Goal: Information Seeking & Learning: Learn about a topic

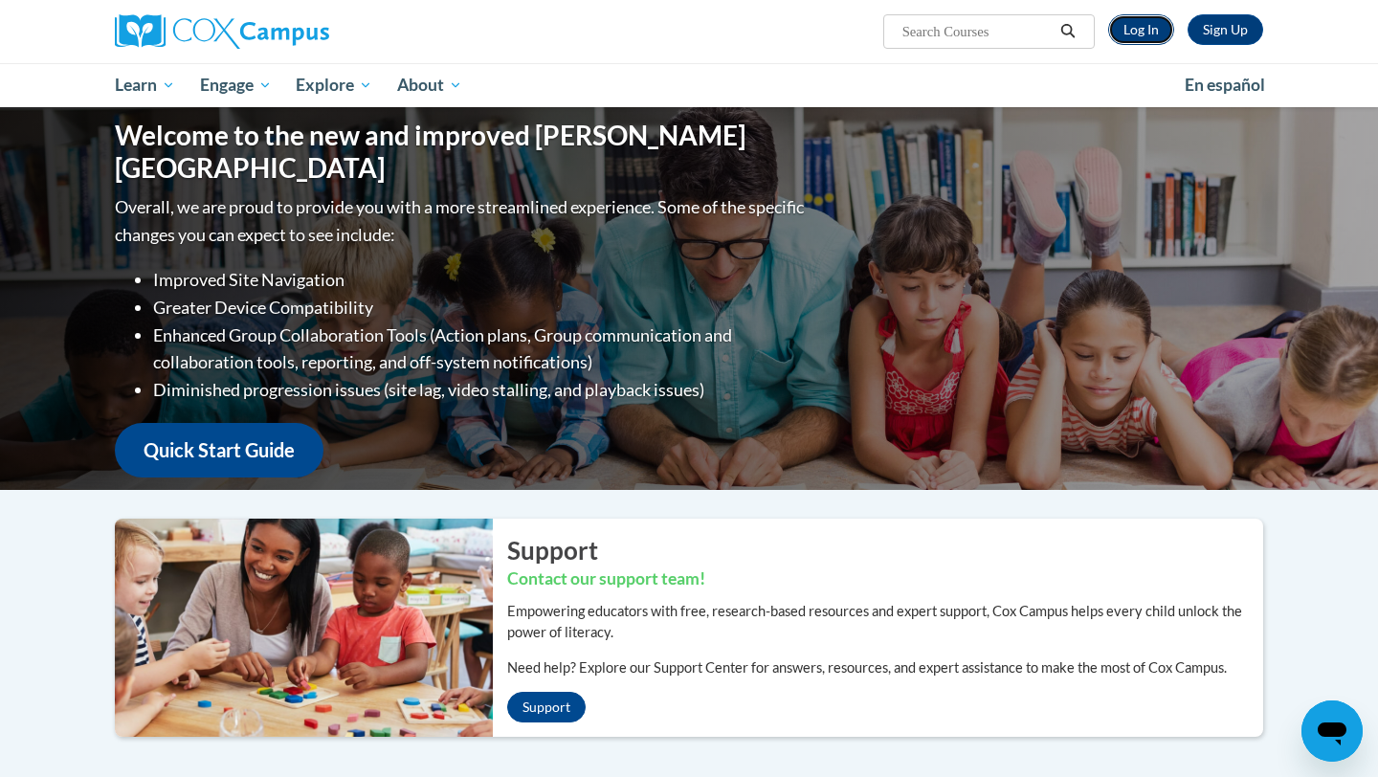
click at [1135, 31] on link "Log In" at bounding box center [1141, 29] width 66 height 31
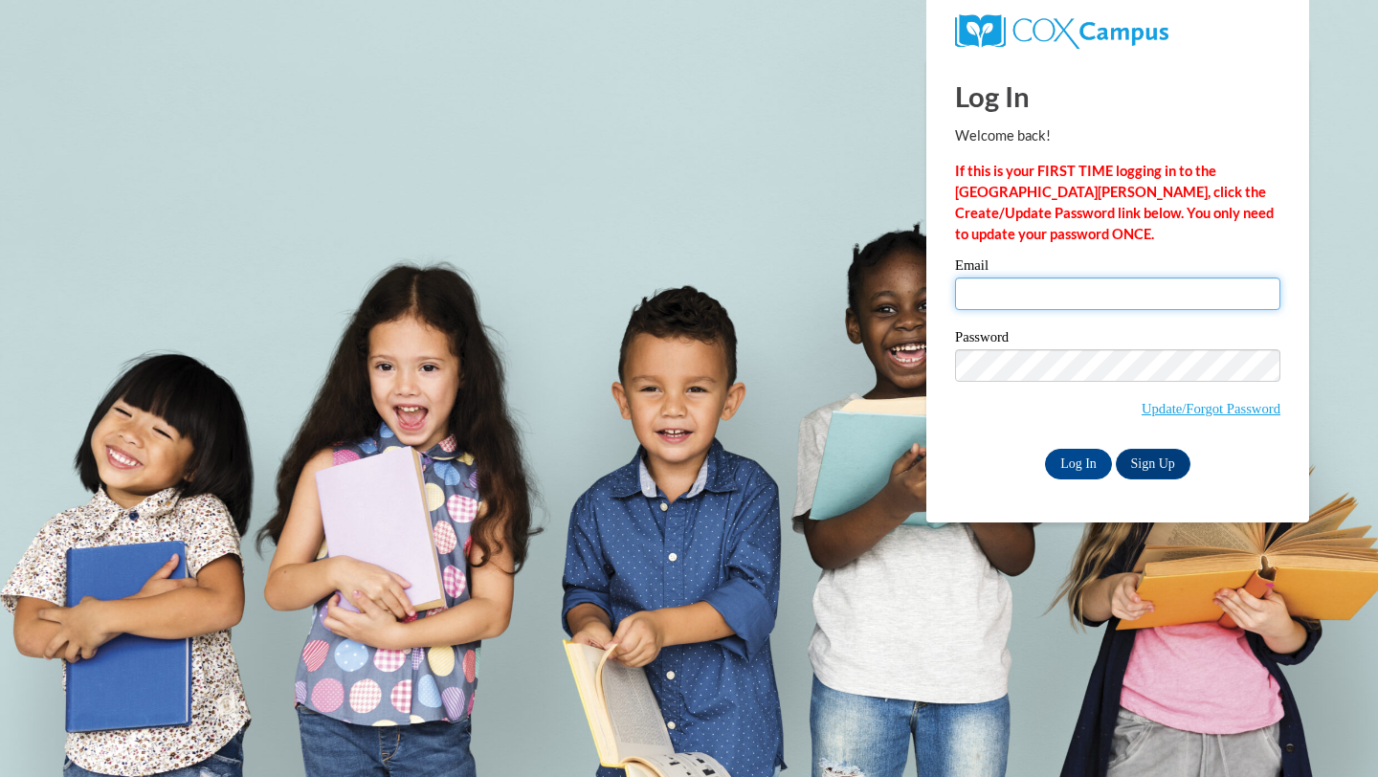
click at [988, 291] on input "Email" at bounding box center [1117, 294] width 325 height 33
type input "noconnor@sasd.net"
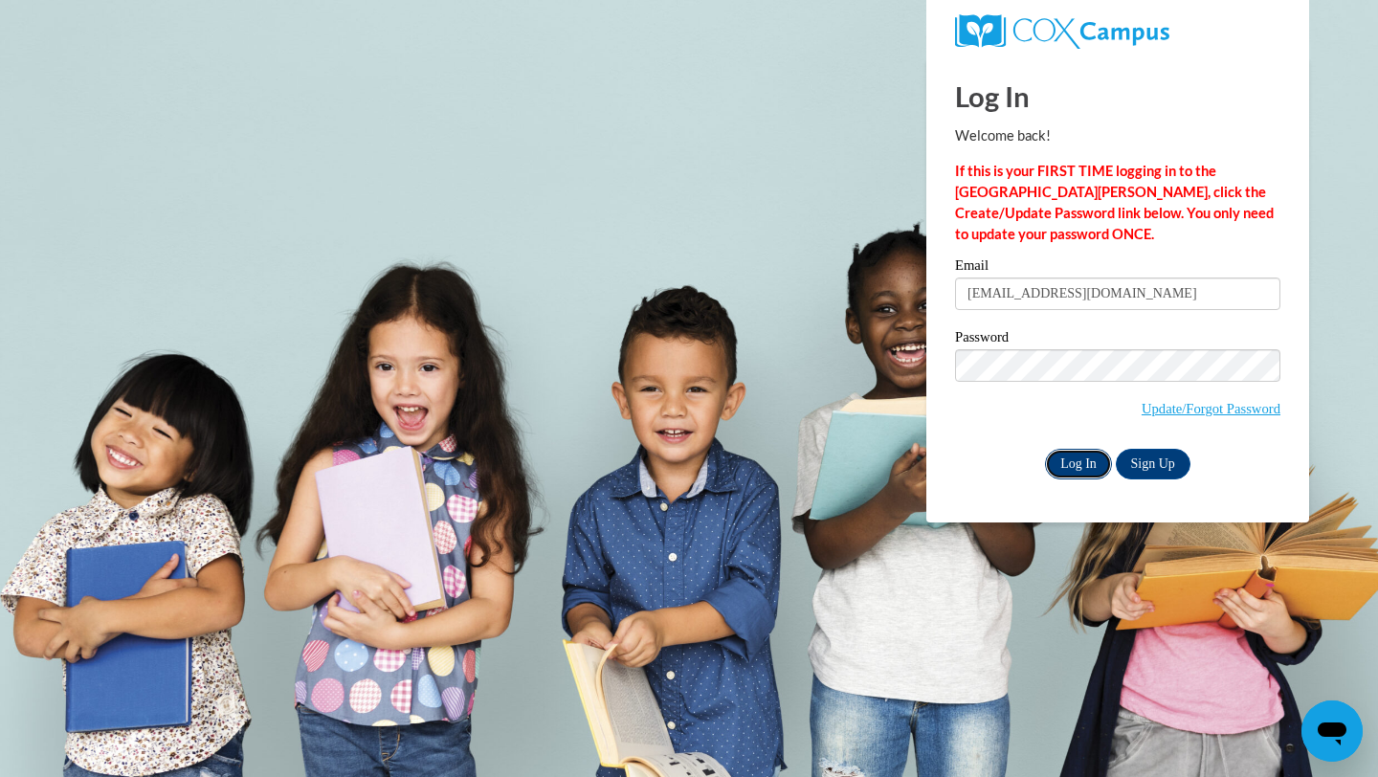
click at [1075, 458] on input "Log In" at bounding box center [1078, 464] width 67 height 31
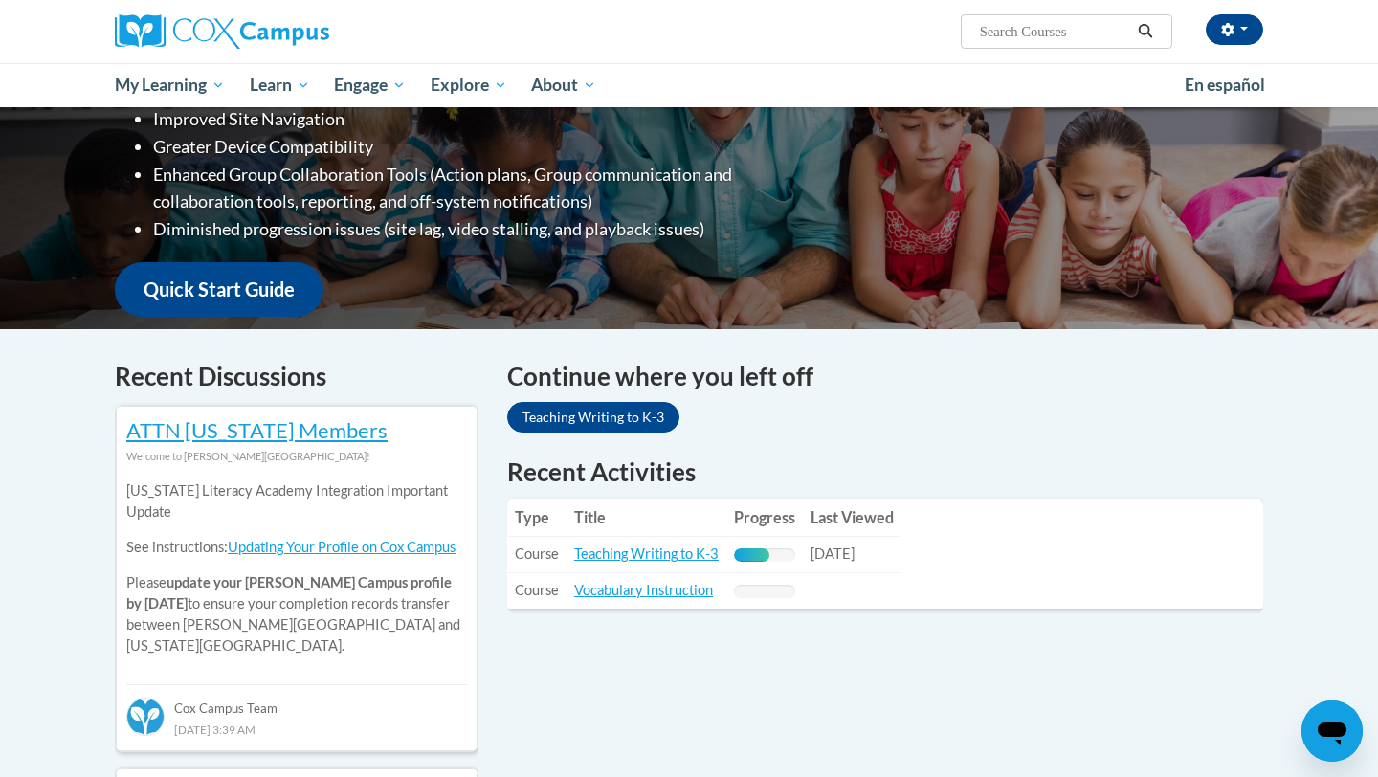
scroll to position [347, 0]
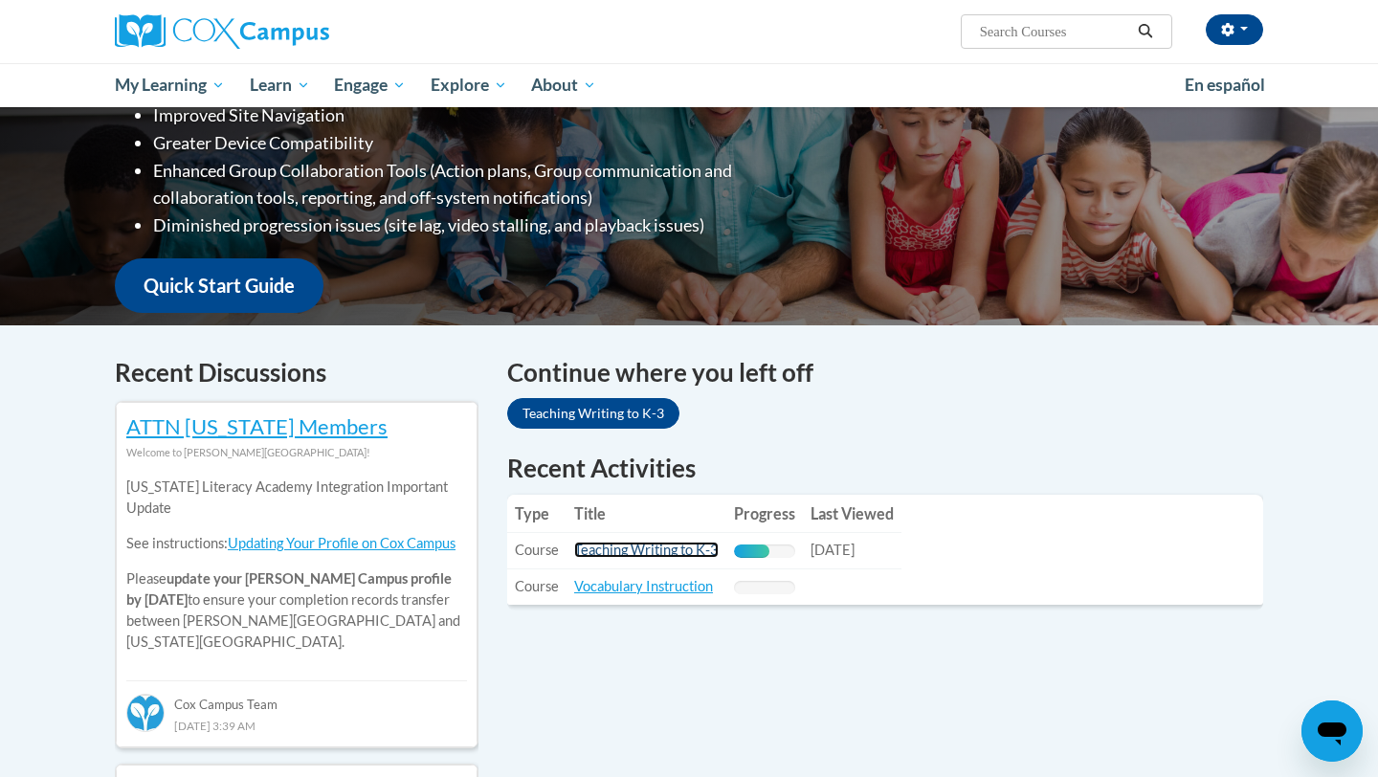
click at [638, 552] on link "Teaching Writing to K-3" at bounding box center [646, 550] width 145 height 16
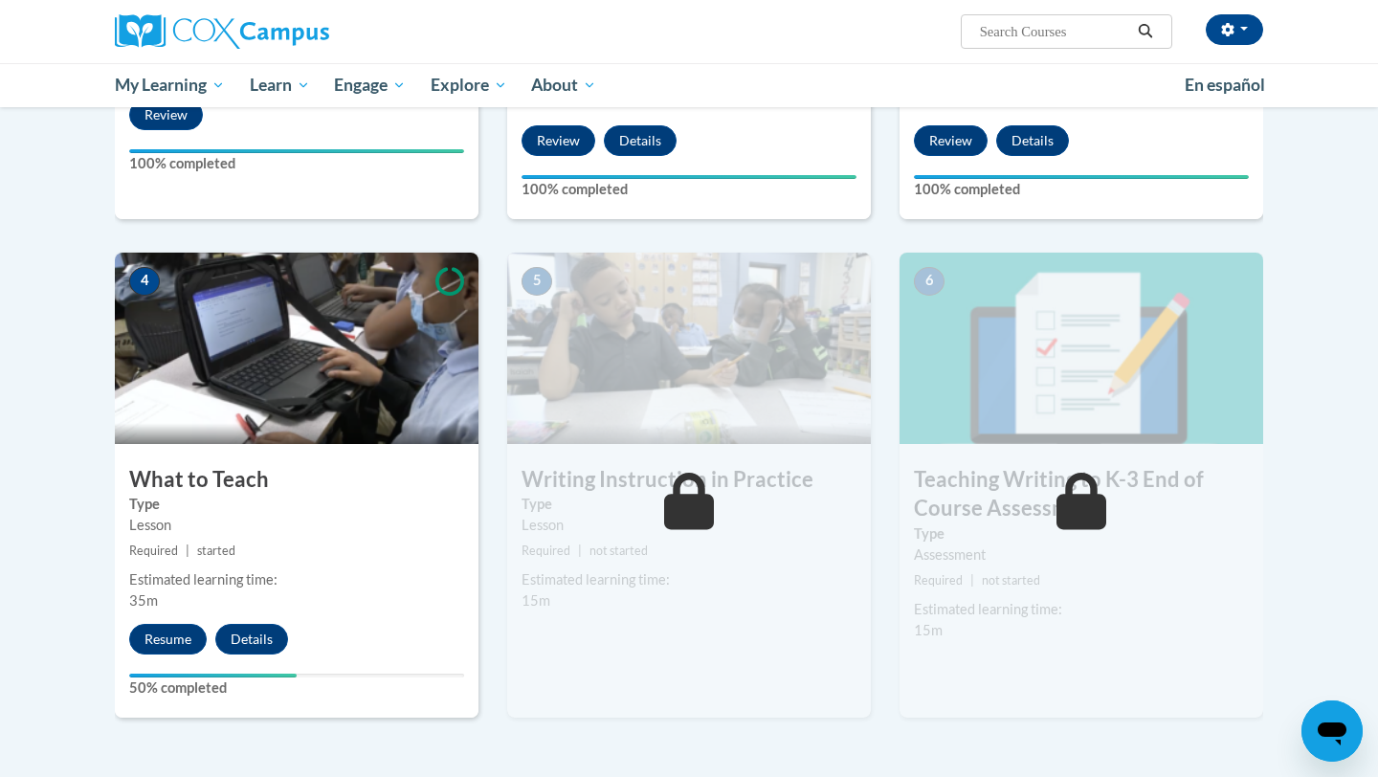
scroll to position [844, 0]
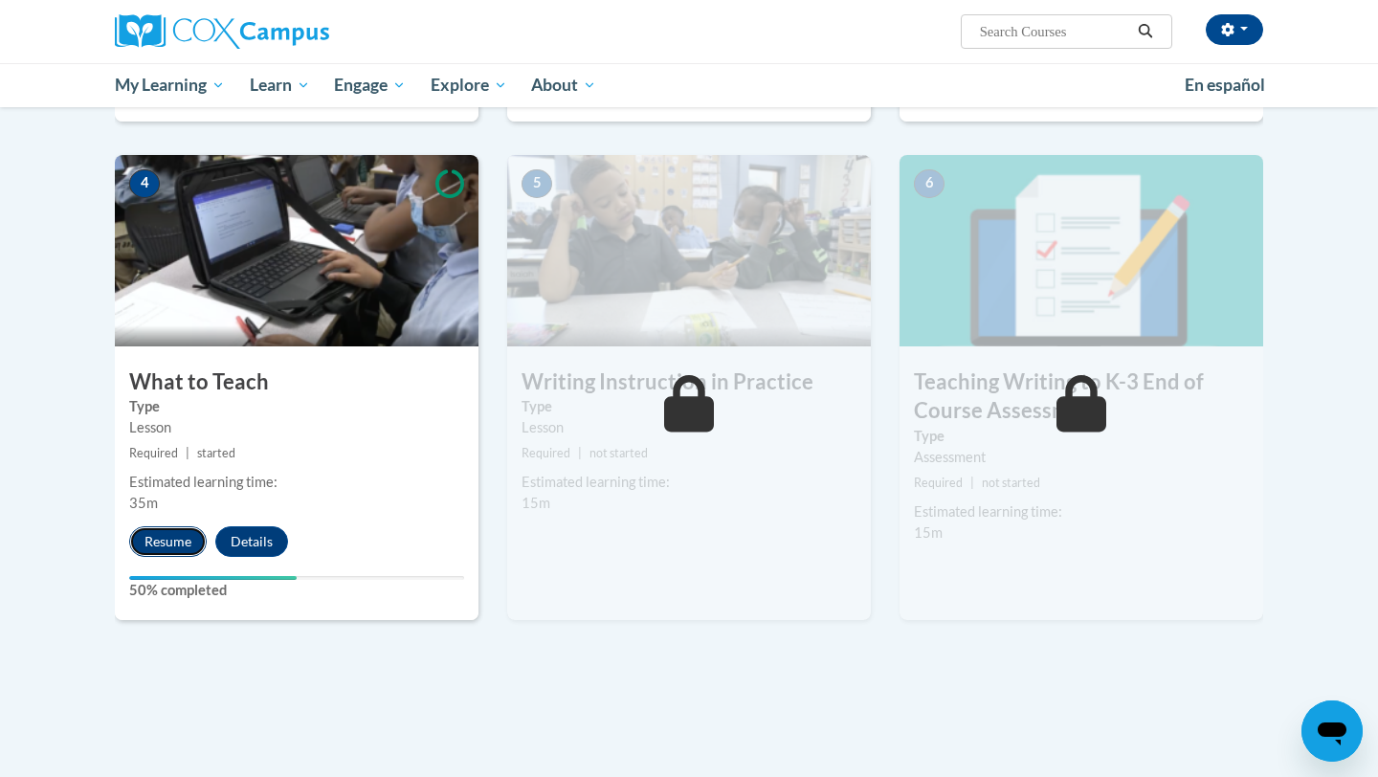
click at [163, 544] on button "Resume" at bounding box center [168, 541] width 78 height 31
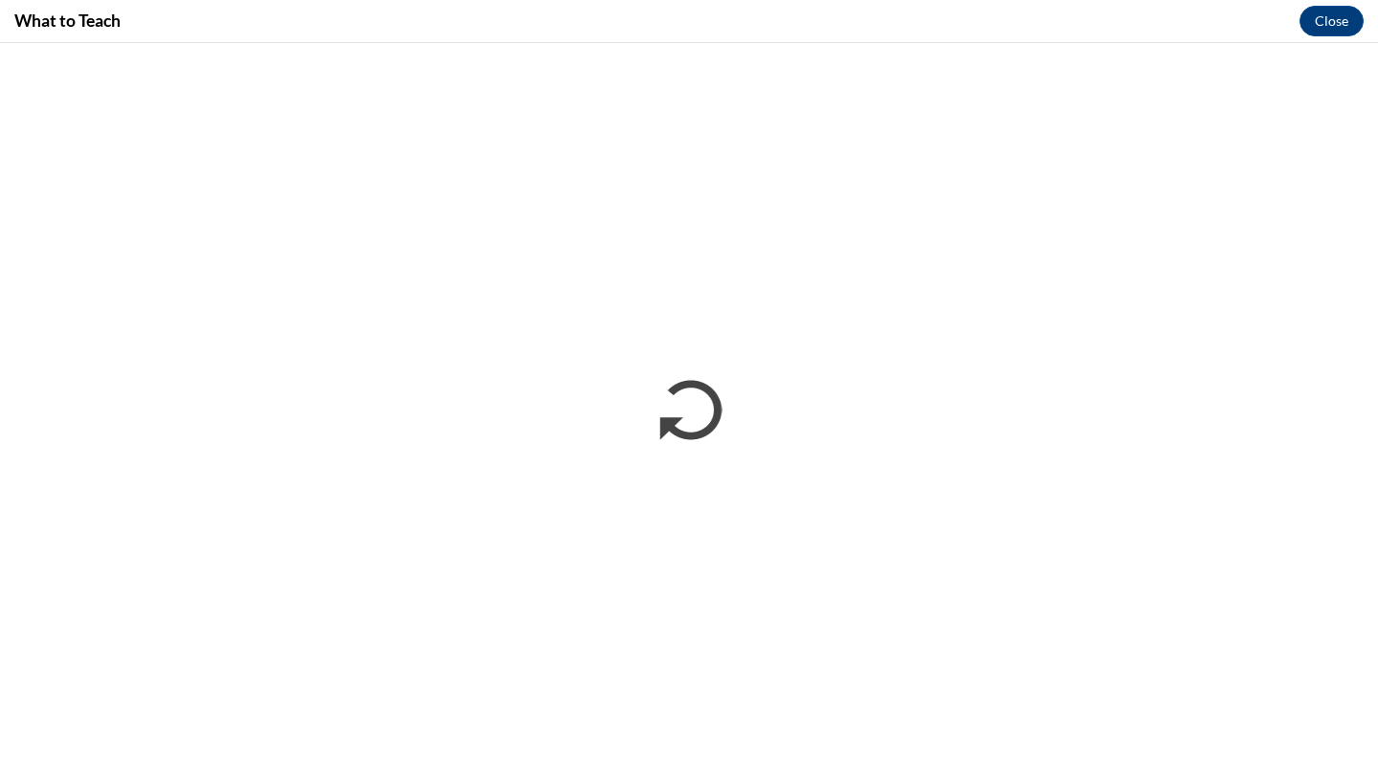
scroll to position [0, 0]
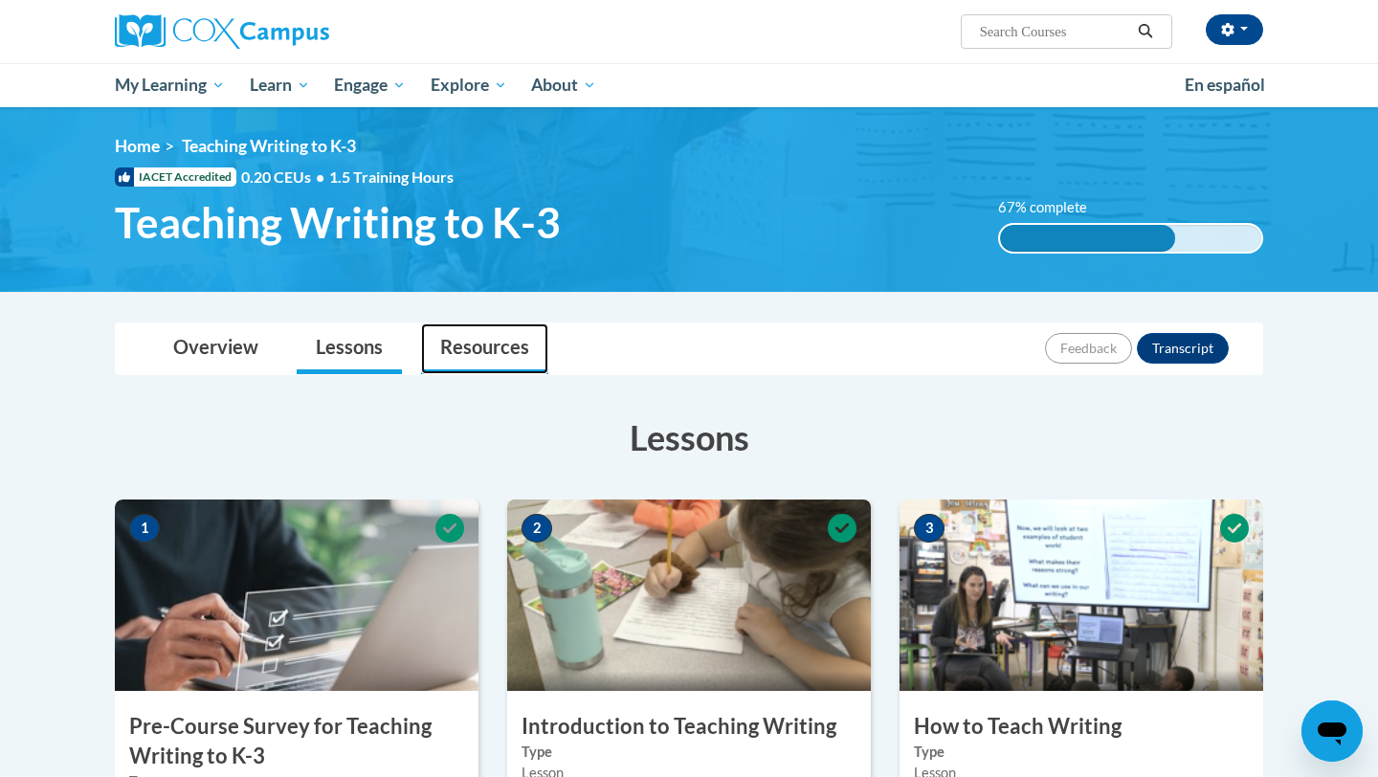
click at [483, 353] on link "Resources" at bounding box center [484, 349] width 127 height 51
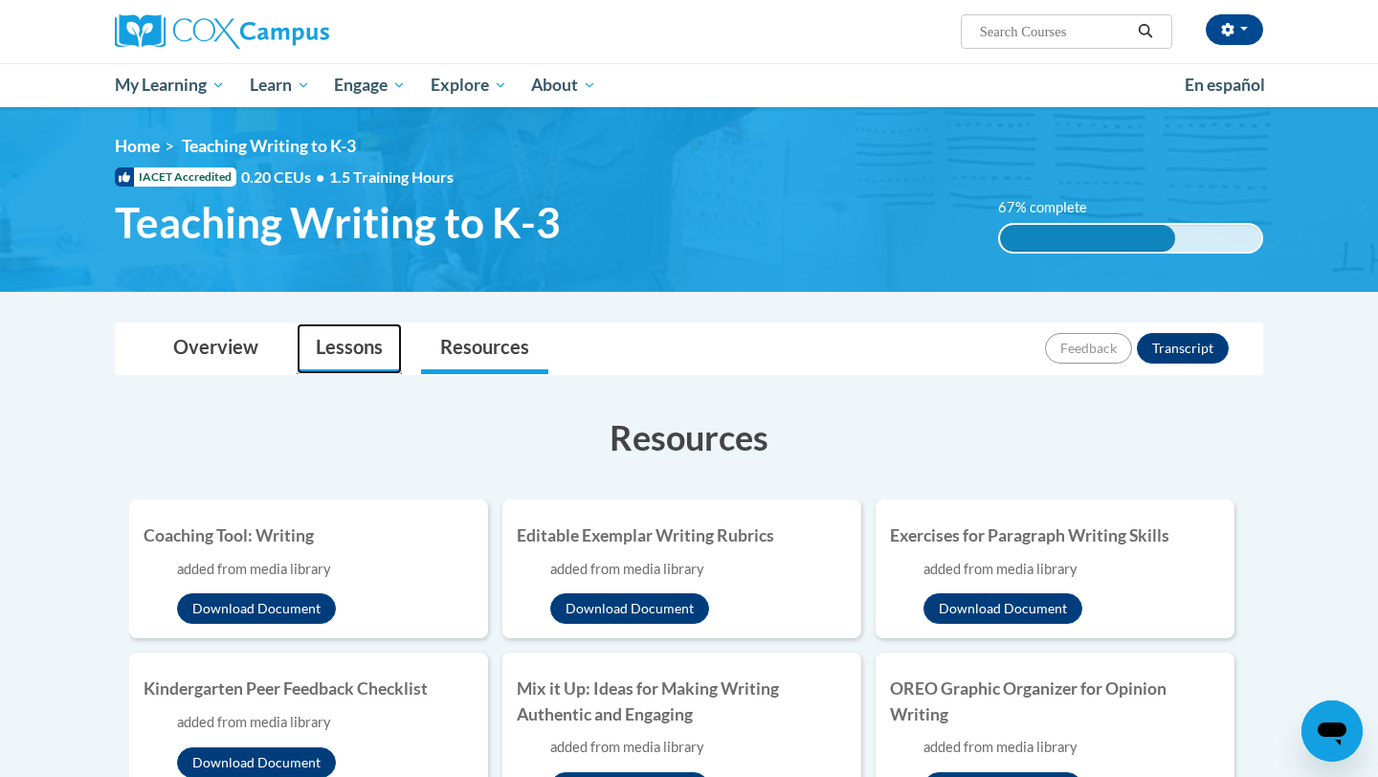
click at [331, 355] on link "Lessons" at bounding box center [349, 349] width 105 height 51
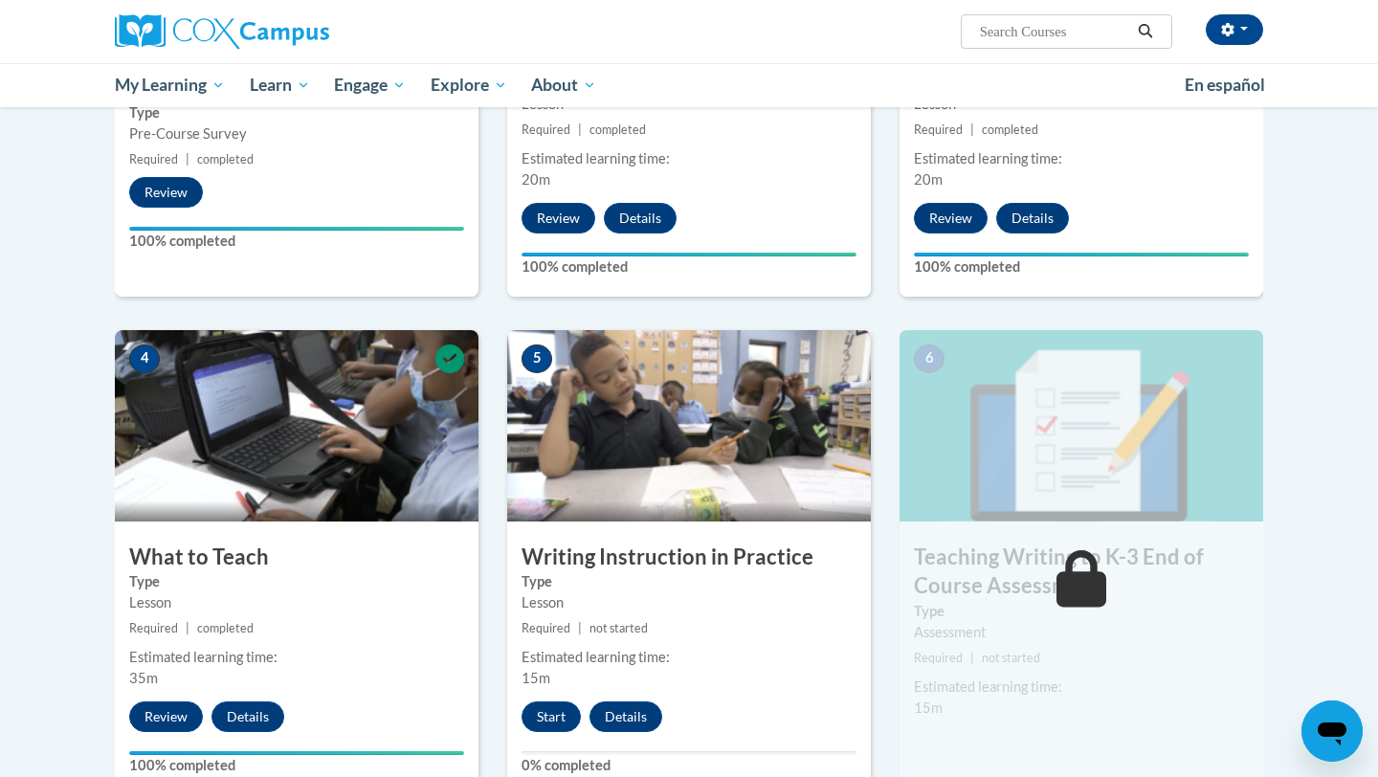
scroll to position [796, 0]
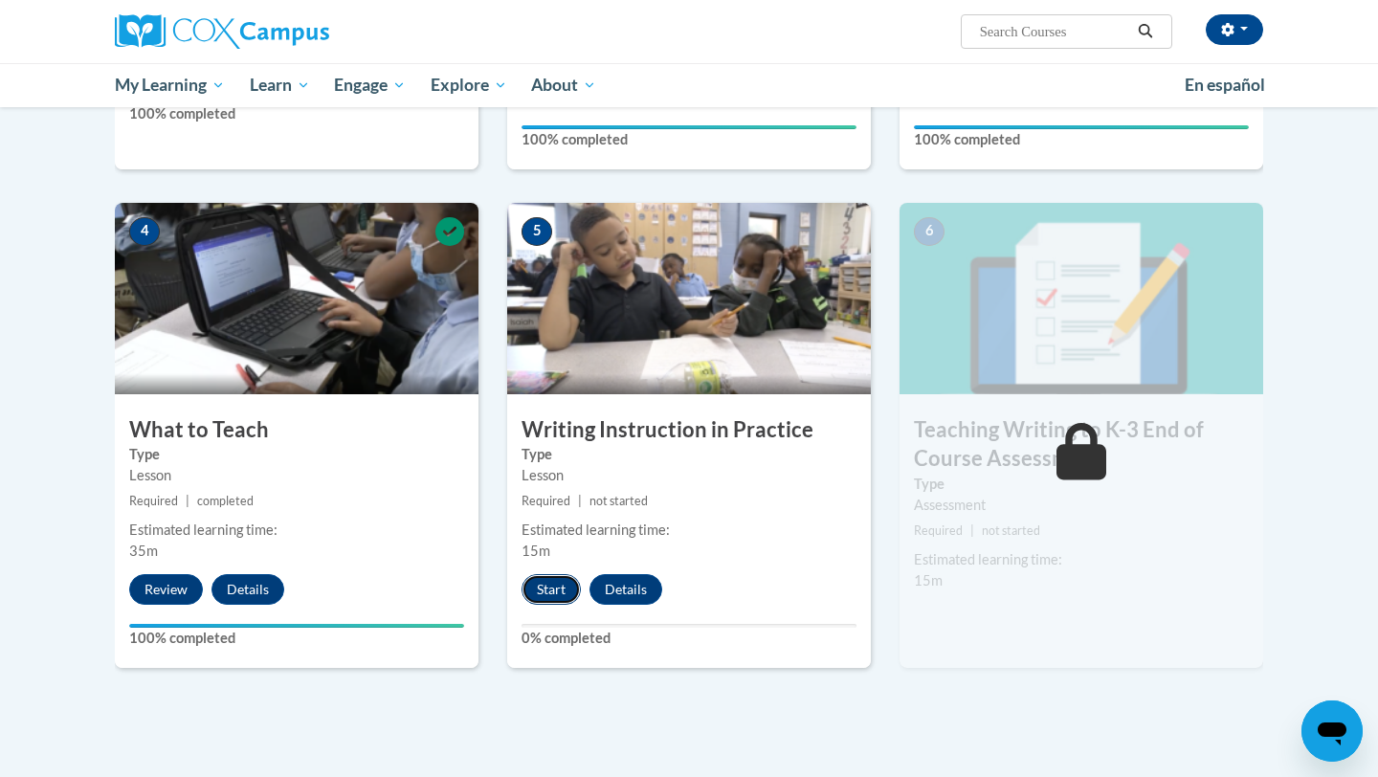
click at [556, 591] on button "Start" at bounding box center [551, 589] width 59 height 31
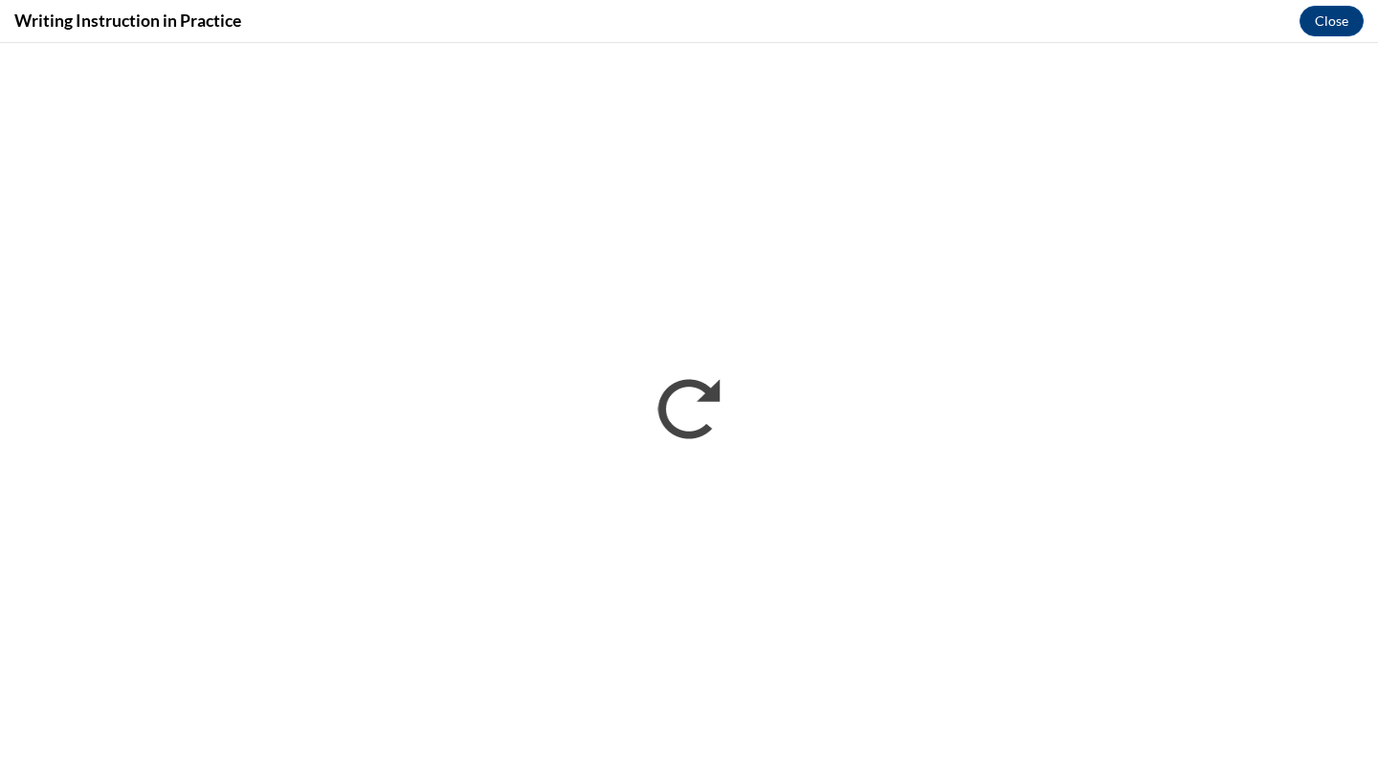
scroll to position [0, 0]
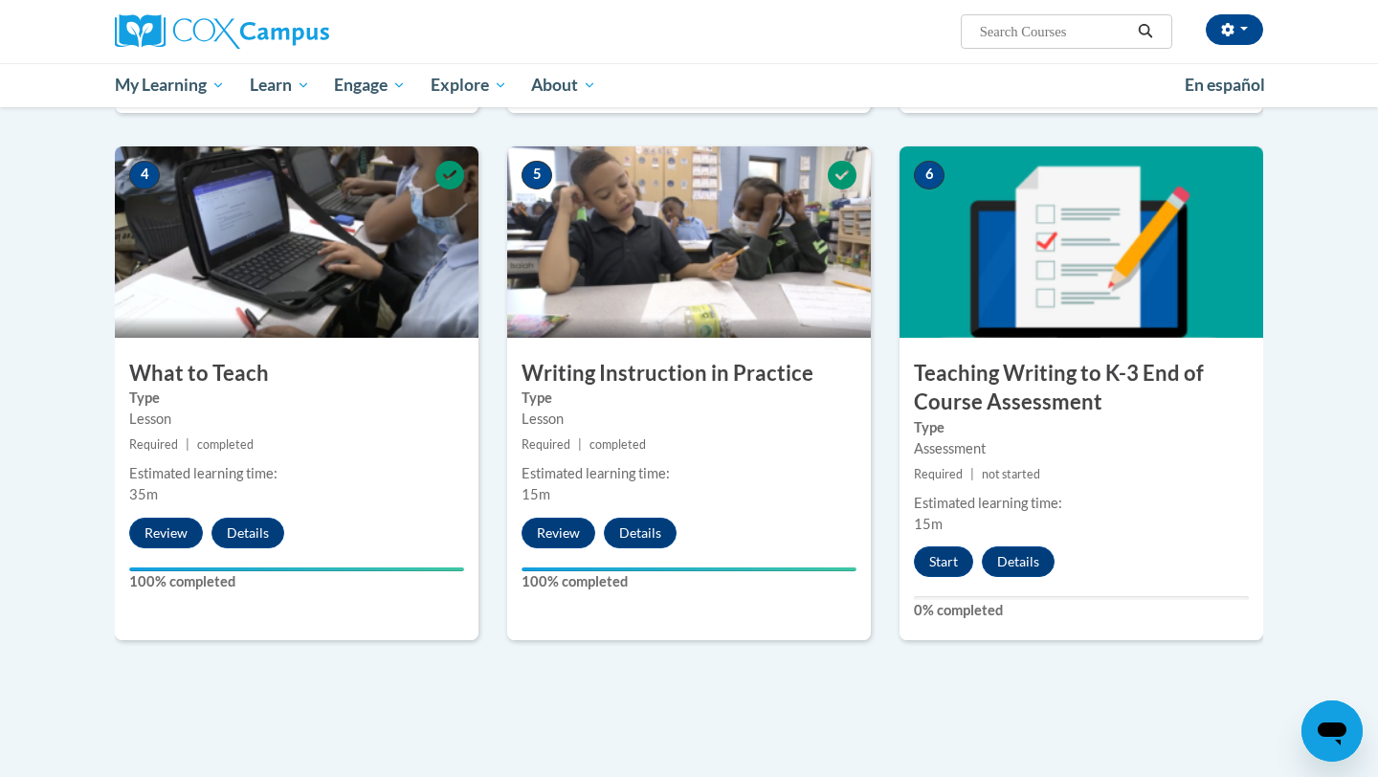
scroll to position [857, 0]
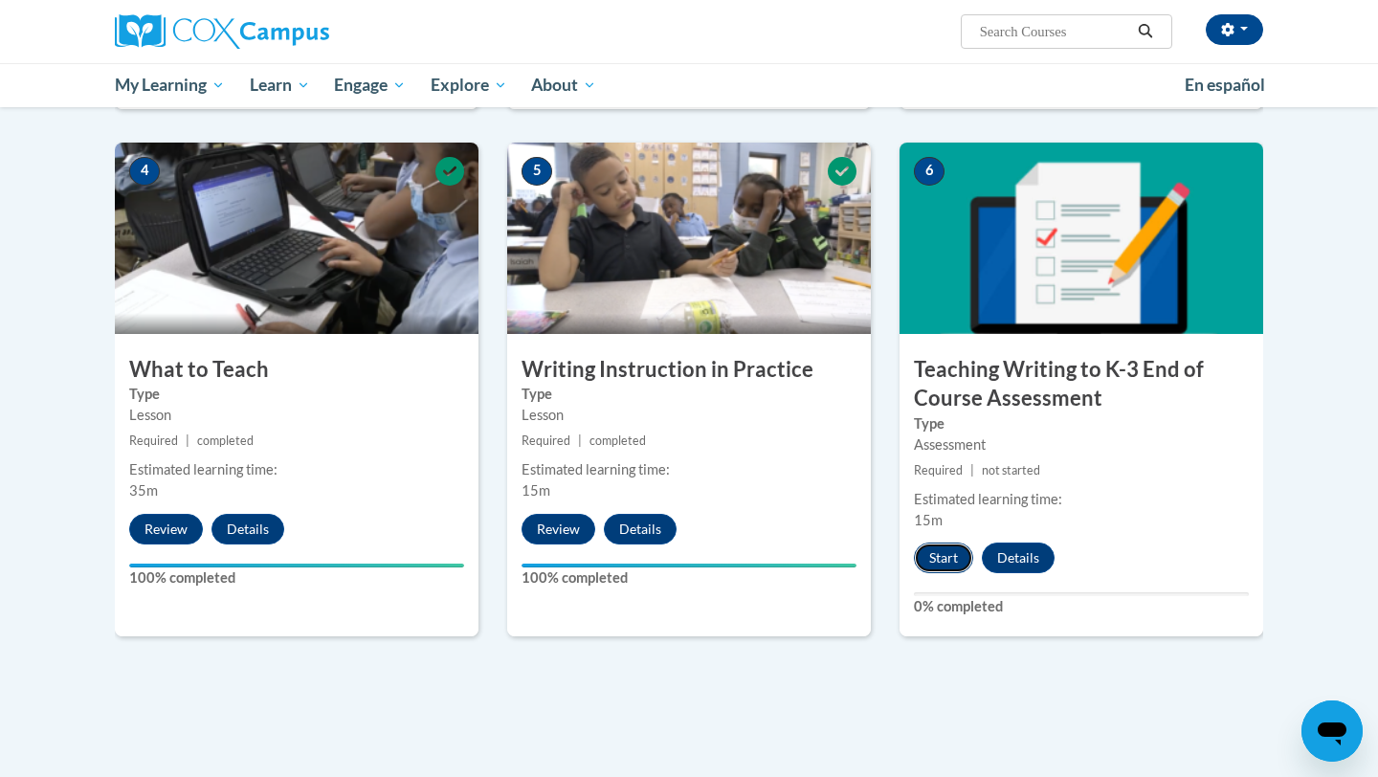
click at [932, 554] on button "Start" at bounding box center [943, 558] width 59 height 31
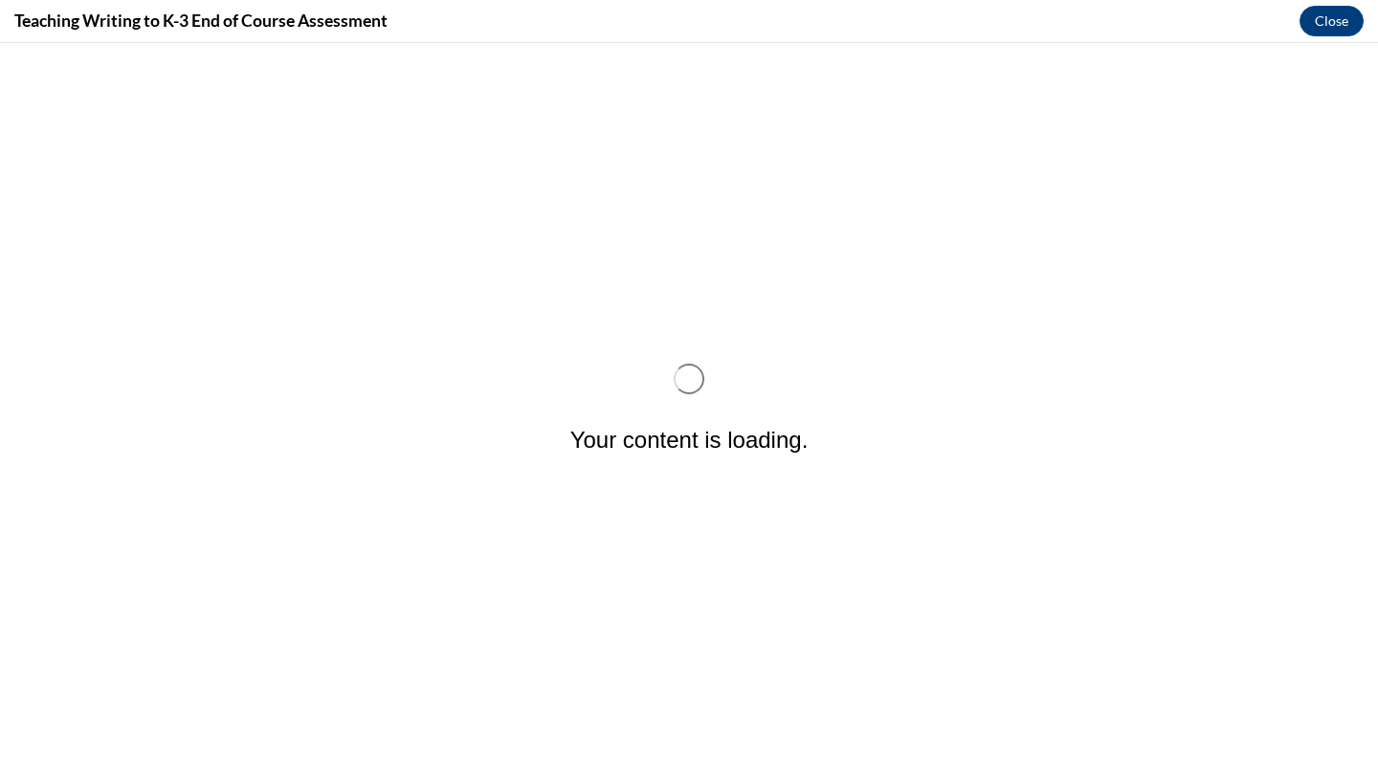
scroll to position [0, 0]
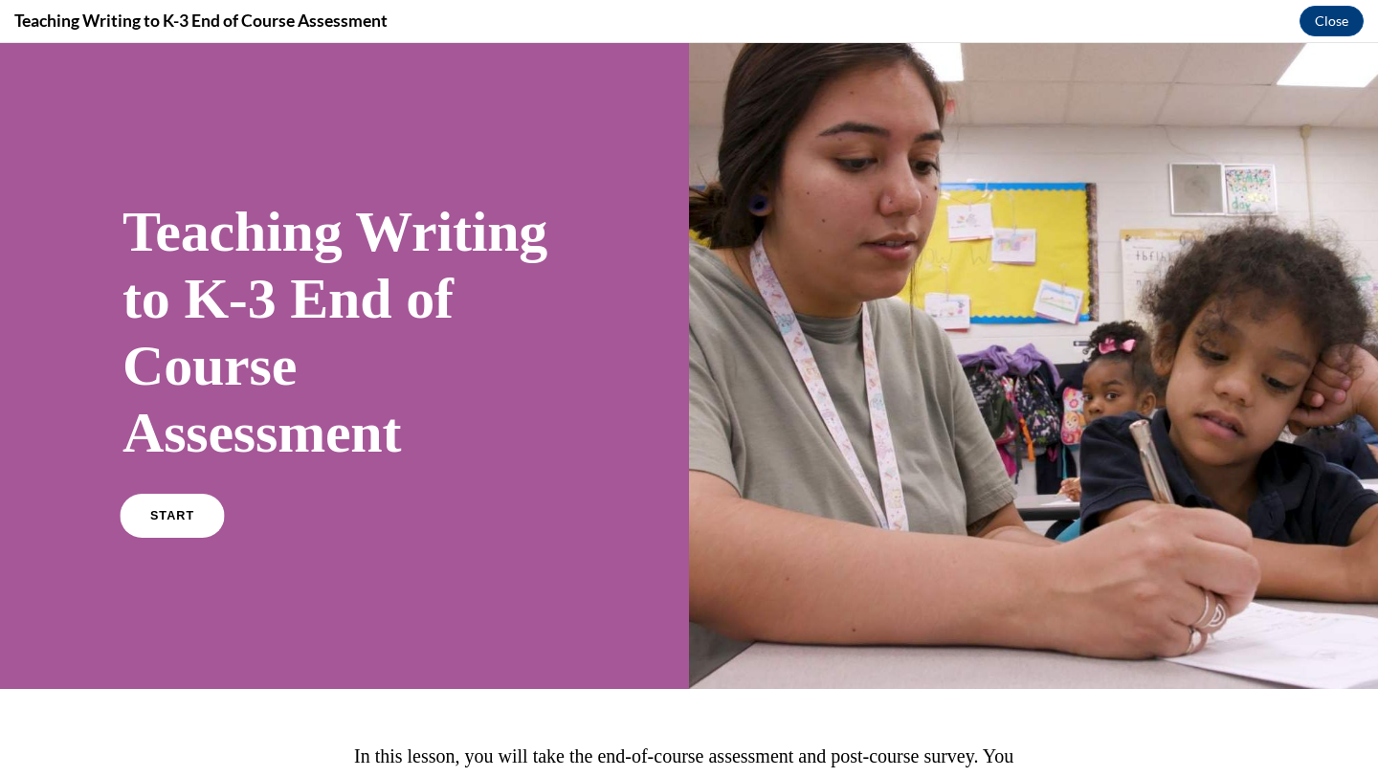
click at [156, 520] on span "START" at bounding box center [172, 516] width 44 height 14
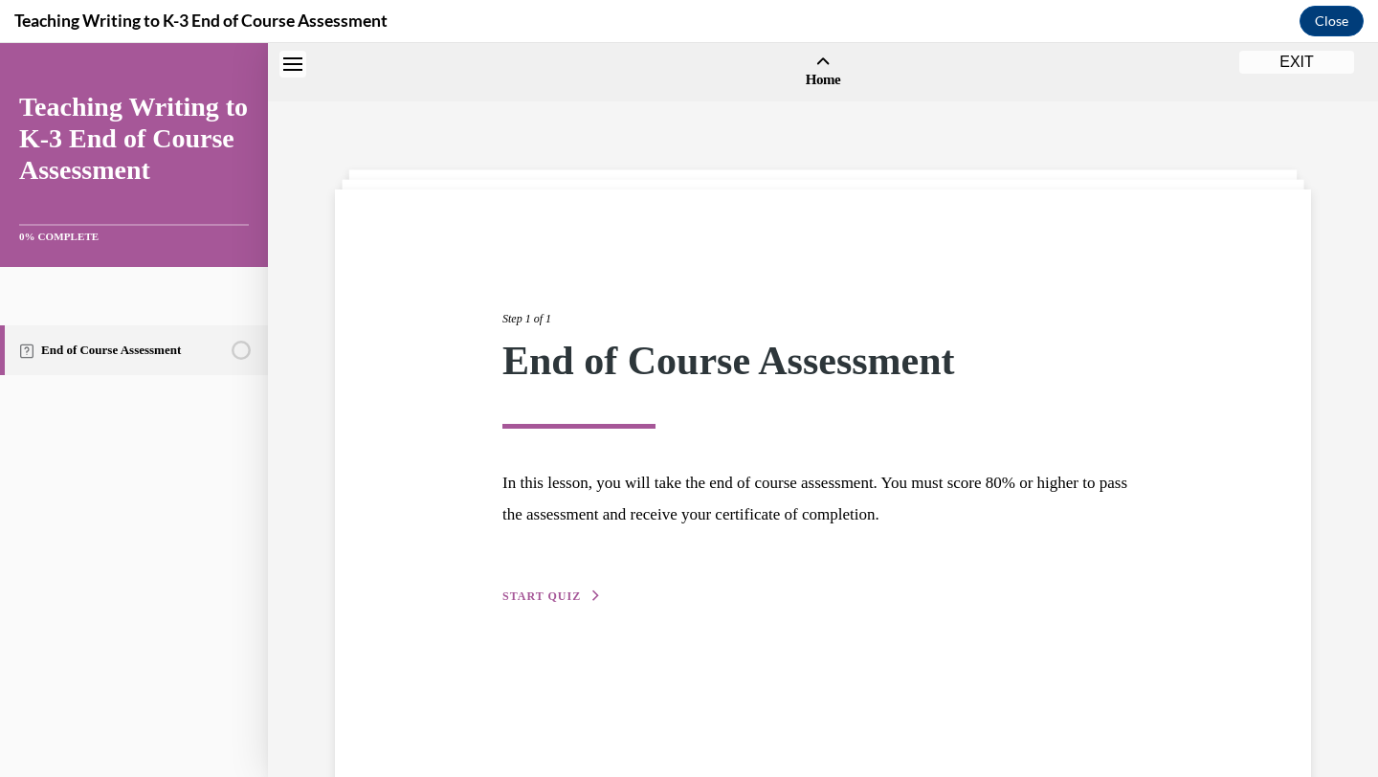
scroll to position [59, 0]
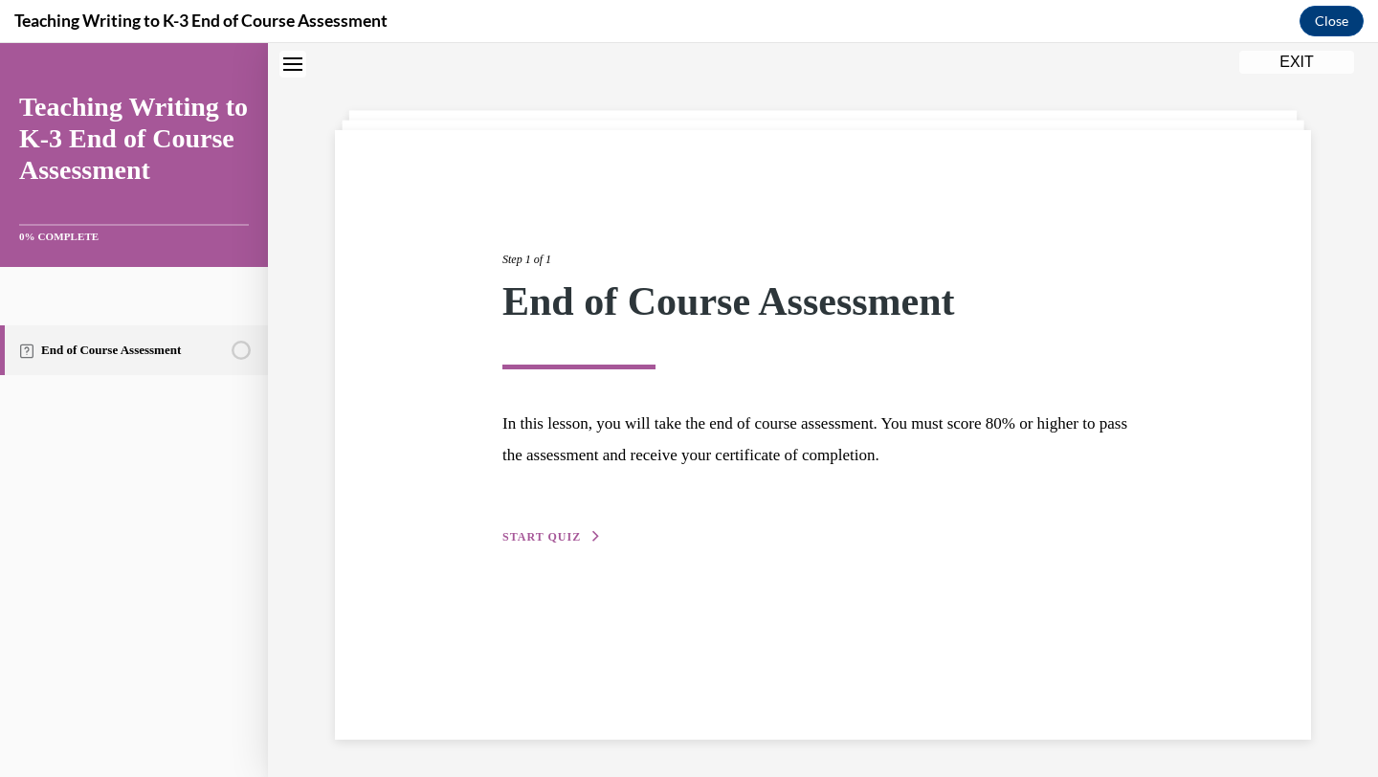
click at [571, 533] on span "START QUIZ" at bounding box center [542, 536] width 78 height 13
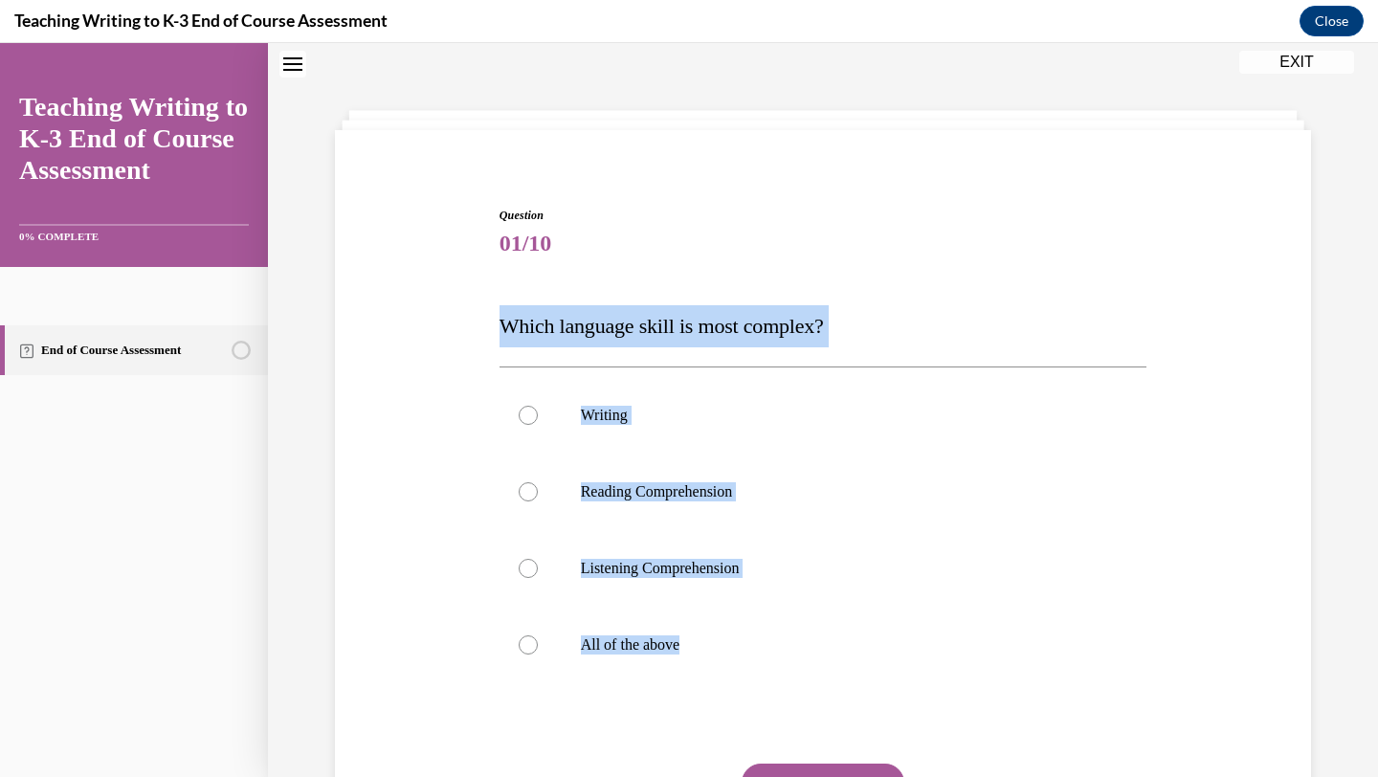
drag, startPoint x: 493, startPoint y: 327, endPoint x: 741, endPoint y: 688, distance: 437.8
click at [741, 688] on div "Question 01/10 Which language skill is most complex? Writing Reading Comprehens…" at bounding box center [823, 535] width 986 height 772
copy div "Which language skill is most complex? Writing Reading Comprehension Listening C…"
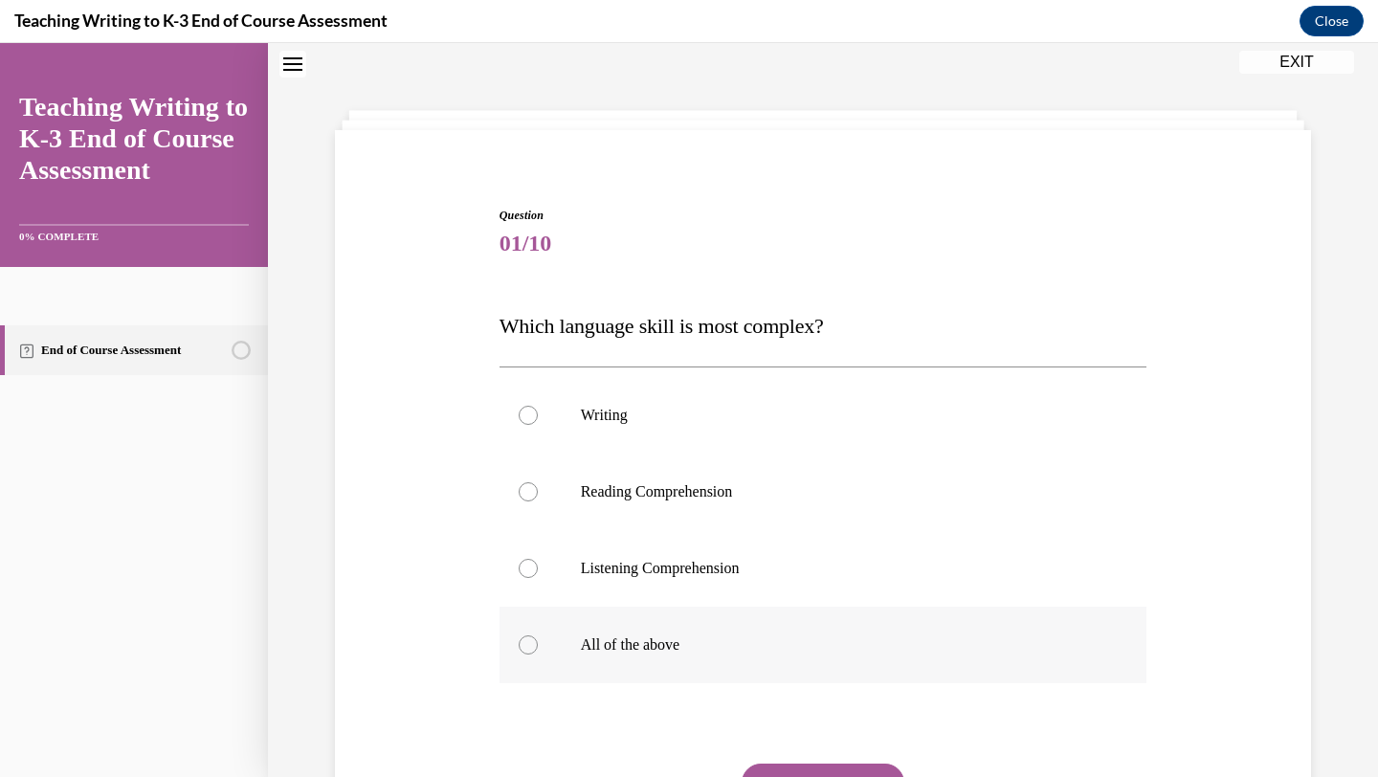
click at [525, 638] on div at bounding box center [528, 645] width 19 height 19
click at [525, 638] on input "All of the above" at bounding box center [528, 645] width 19 height 19
radio input "true"
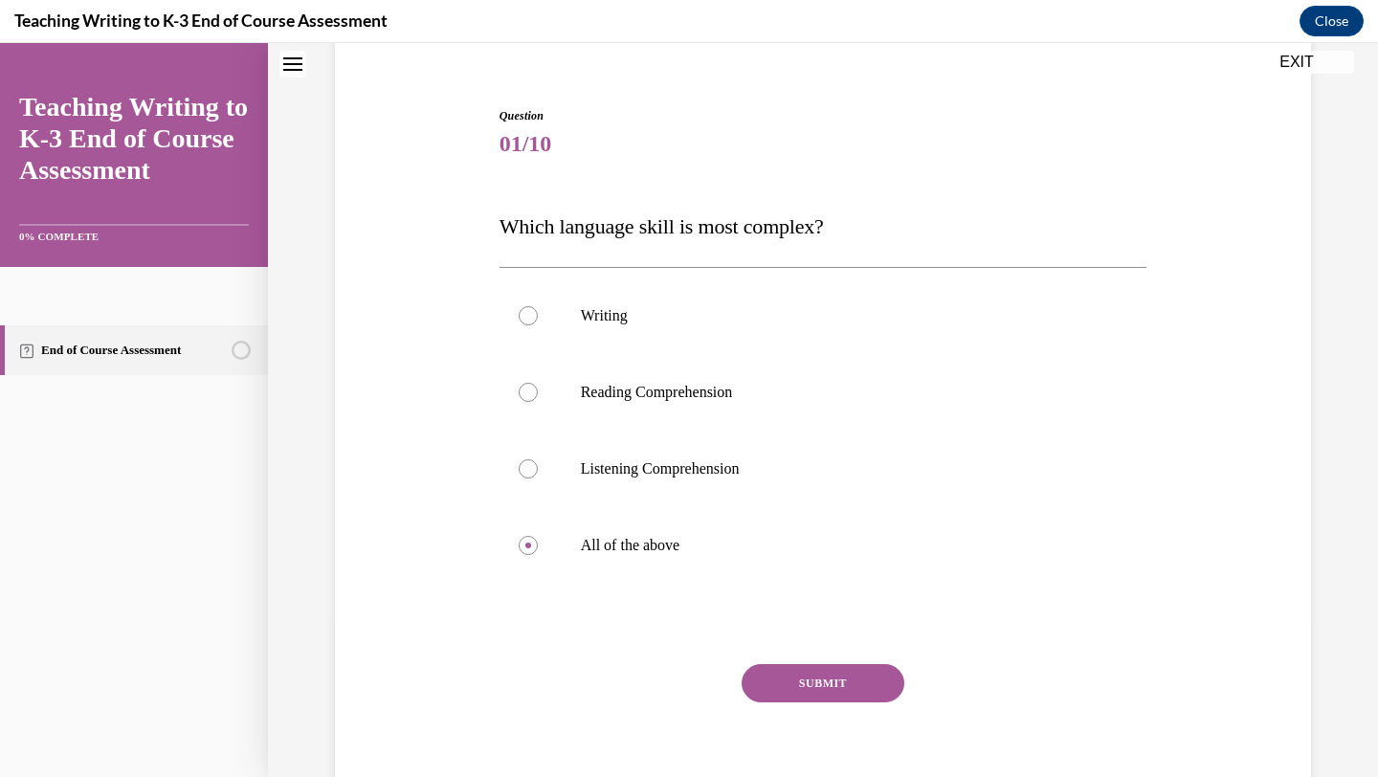
click at [812, 681] on button "SUBMIT" at bounding box center [823, 683] width 163 height 38
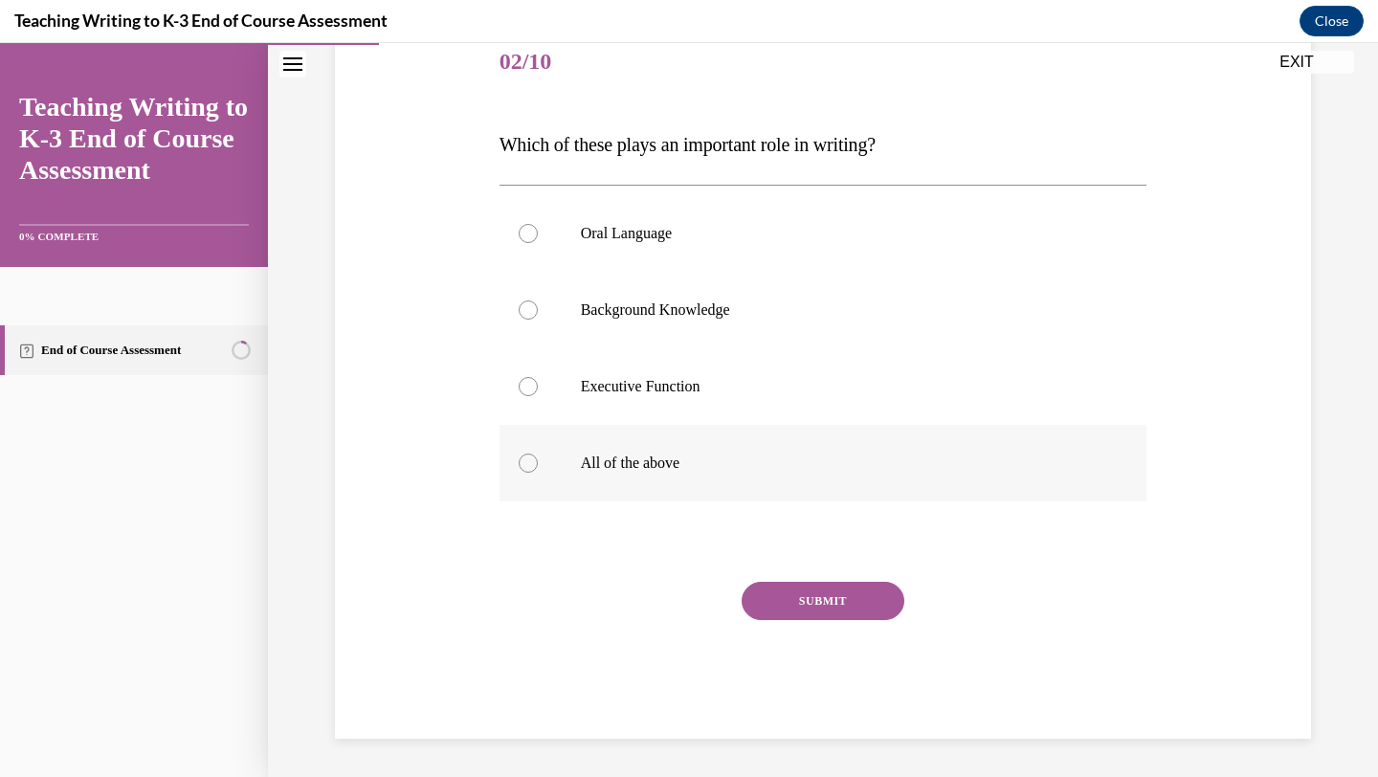
click at [528, 464] on div at bounding box center [528, 463] width 19 height 19
click at [528, 464] on input "All of the above" at bounding box center [528, 463] width 19 height 19
radio input "true"
click at [811, 603] on button "SUBMIT" at bounding box center [823, 601] width 163 height 38
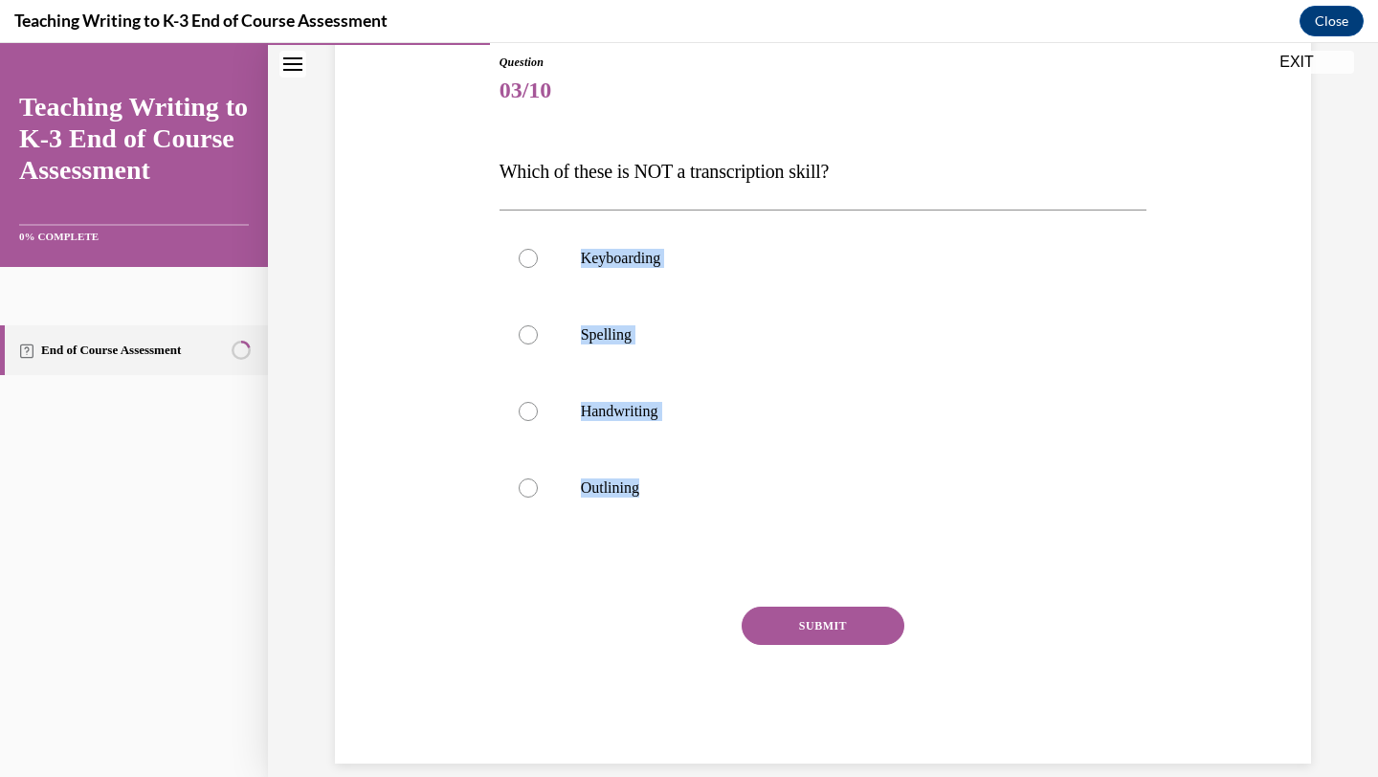
drag, startPoint x: 650, startPoint y: 494, endPoint x: 510, endPoint y: 196, distance: 328.9
click at [510, 196] on div "Question 03/10 Which of these is NOT a transcription skill? Keyboarding Spellin…" at bounding box center [824, 409] width 648 height 710
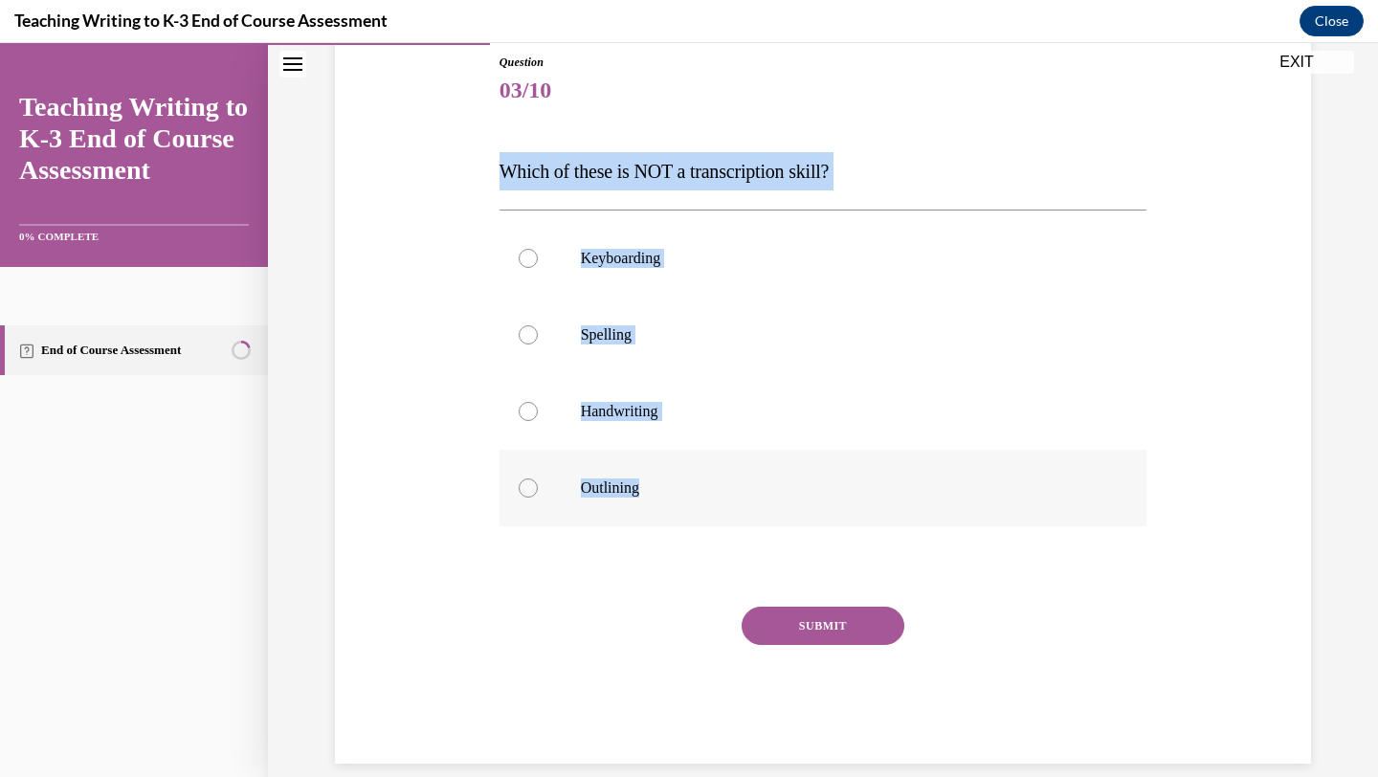
drag, startPoint x: 495, startPoint y: 171, endPoint x: 726, endPoint y: 495, distance: 397.4
click at [726, 495] on div "Question 03/10 Which of these is NOT a transcription skill? Keyboarding Spellin…" at bounding box center [824, 394] width 658 height 739
copy div "Which of these is NOT a transcription skill? Keyboarding Spelling Handwriting O…"
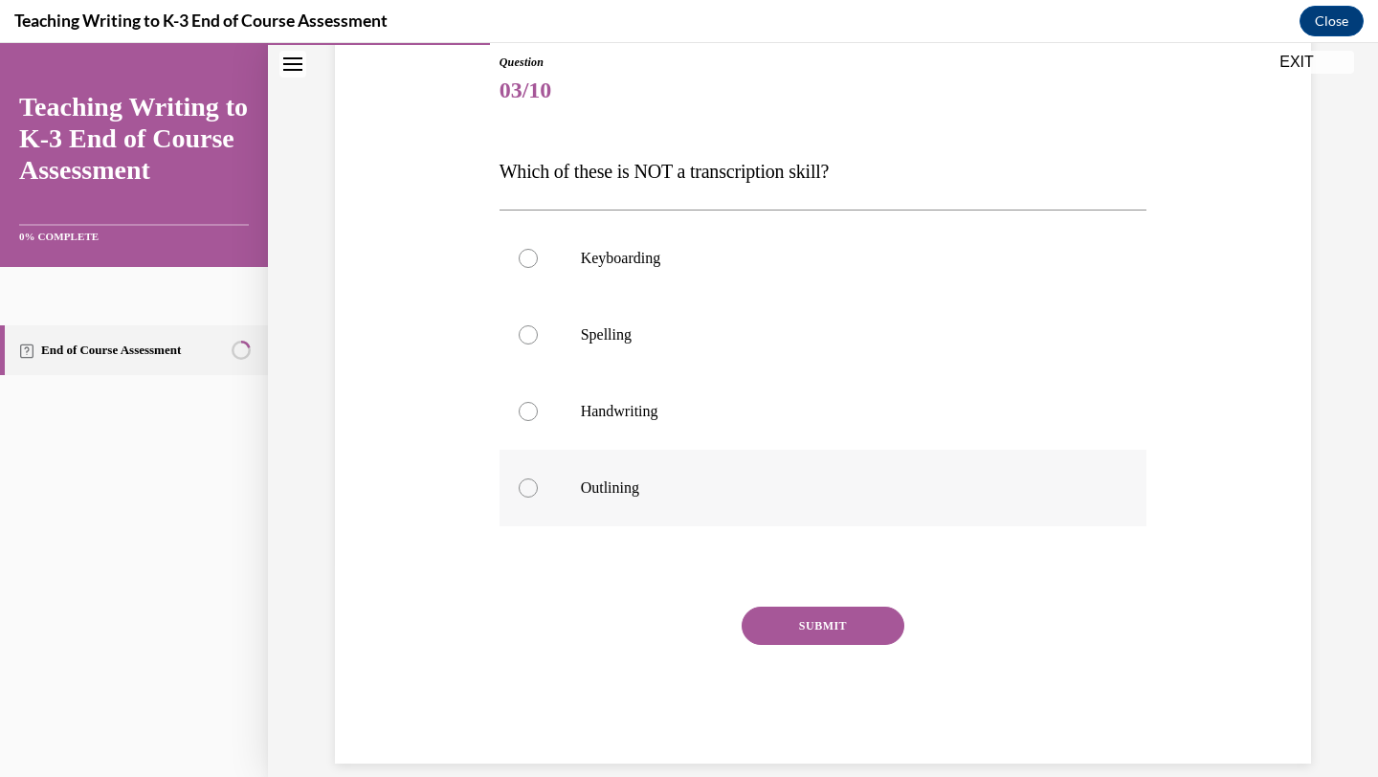
click at [791, 503] on label "Outlining" at bounding box center [824, 488] width 648 height 77
click at [538, 498] on input "Outlining" at bounding box center [528, 488] width 19 height 19
radio input "true"
click at [826, 630] on button "SUBMIT" at bounding box center [823, 626] width 163 height 38
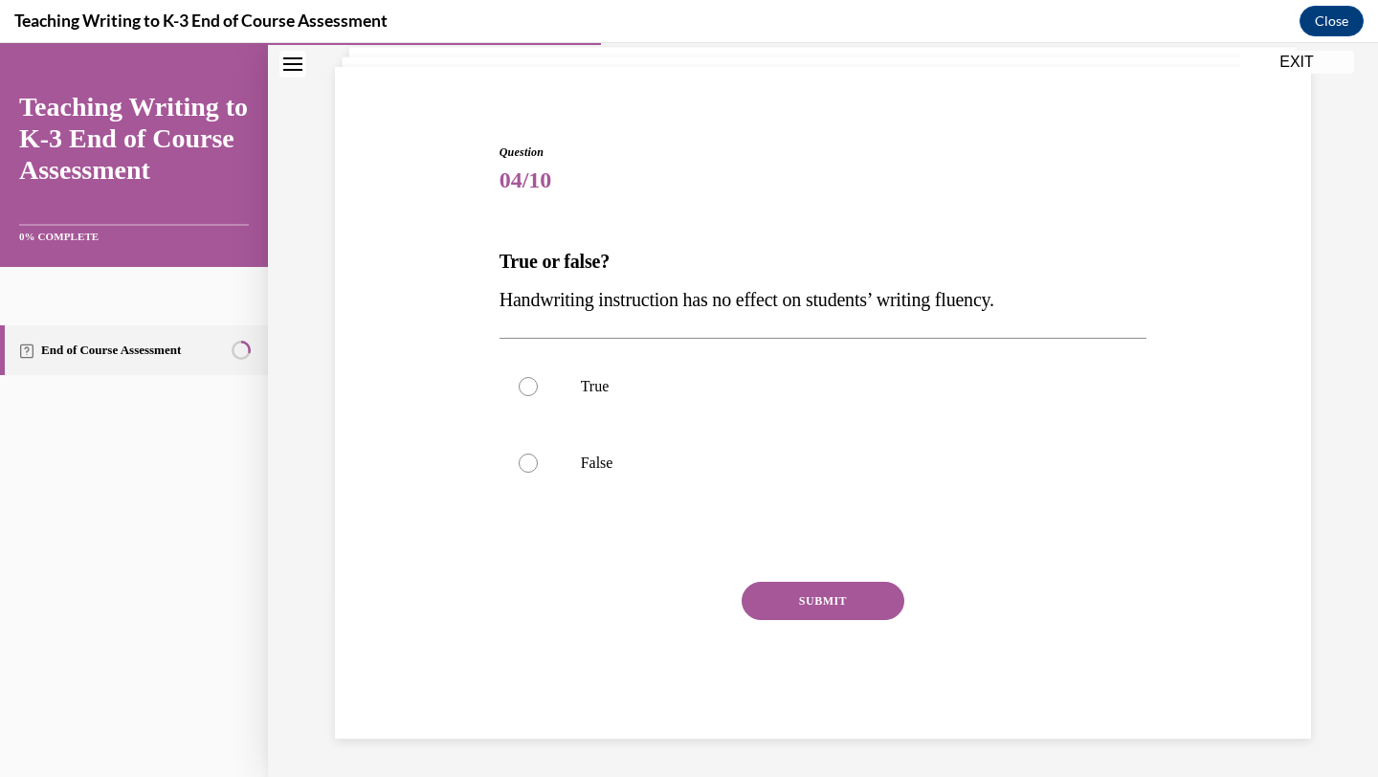
scroll to position [123, 0]
click at [526, 463] on div at bounding box center [528, 463] width 19 height 19
click at [526, 463] on input "False" at bounding box center [528, 463] width 19 height 19
radio input "true"
click at [815, 598] on button "SUBMIT" at bounding box center [823, 601] width 163 height 38
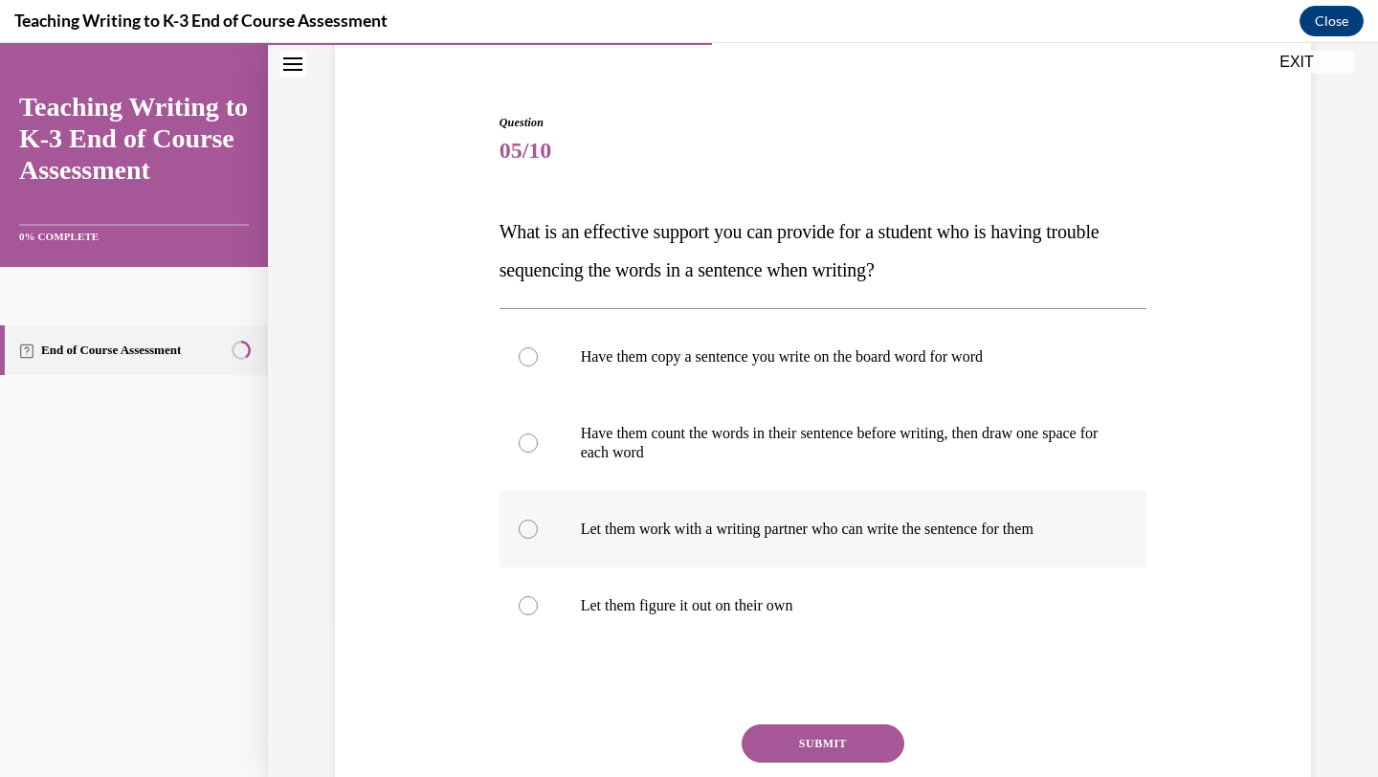
scroll to position [150, 0]
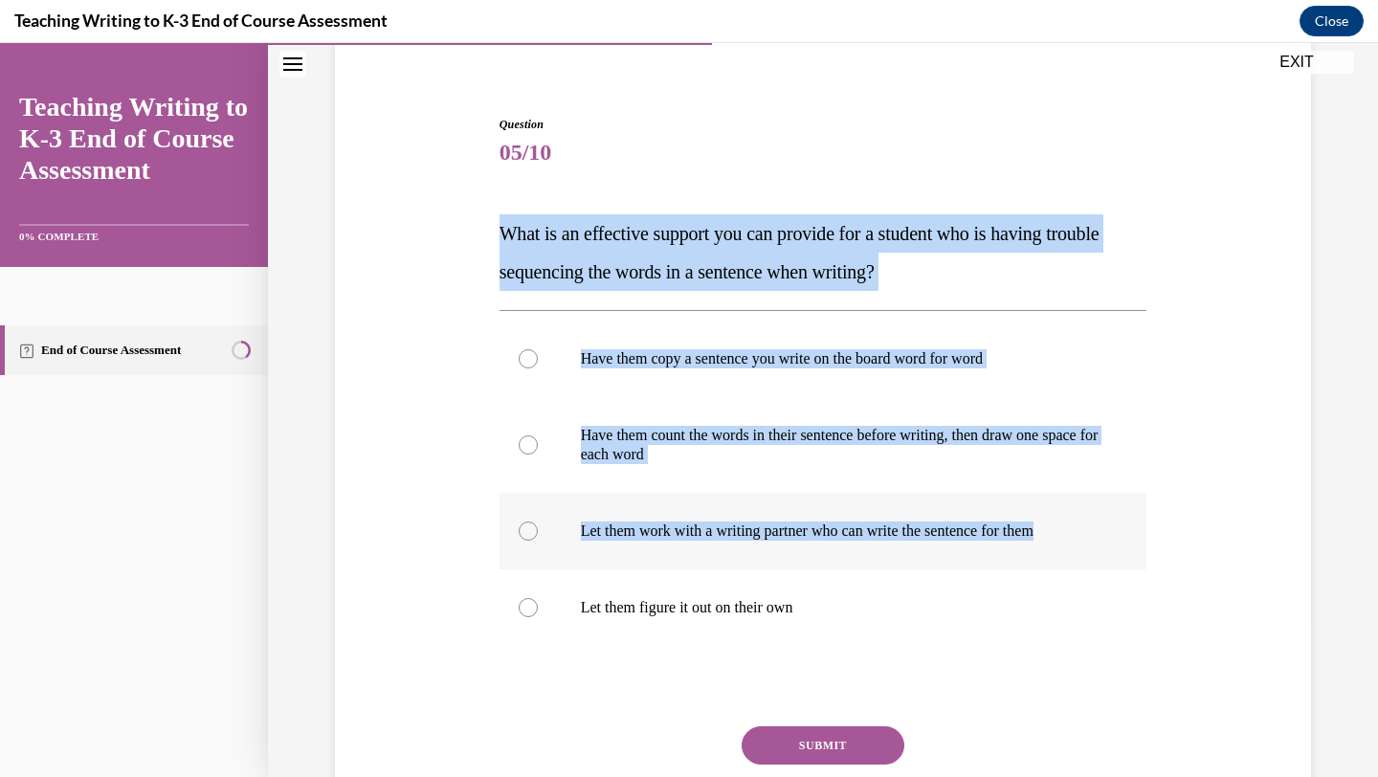
drag, startPoint x: 493, startPoint y: 236, endPoint x: 828, endPoint y: 552, distance: 460.5
click at [828, 552] on div "Question 05/10 What is an effective support you can provide for a student who i…" at bounding box center [823, 470] width 986 height 825
copy div "What is an effective support you can provide for a student who is having troubl…"
click at [526, 445] on div at bounding box center [528, 445] width 19 height 19
click at [526, 445] on input "Have them count the words in their sentence before writing, then draw one space…" at bounding box center [528, 445] width 19 height 19
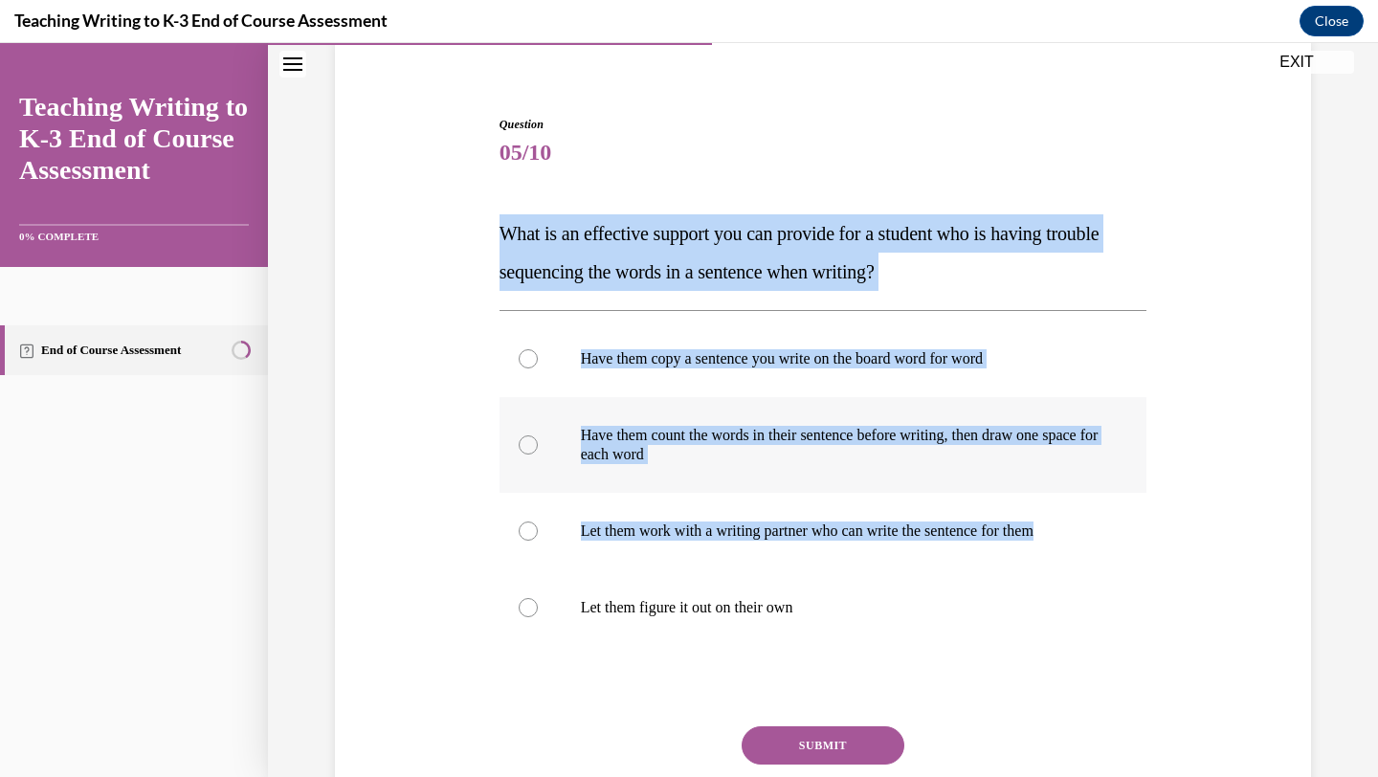
radio input "true"
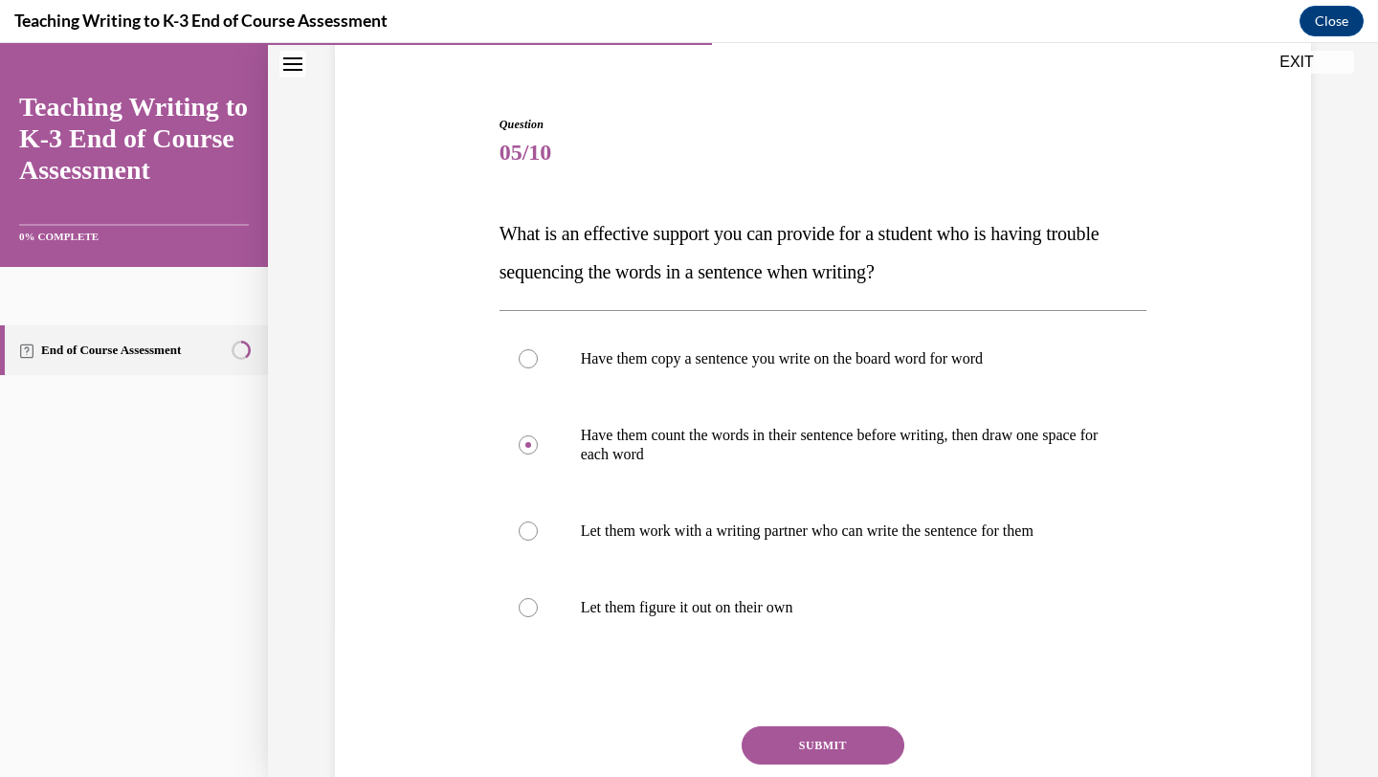
click at [846, 747] on button "SUBMIT" at bounding box center [823, 746] width 163 height 38
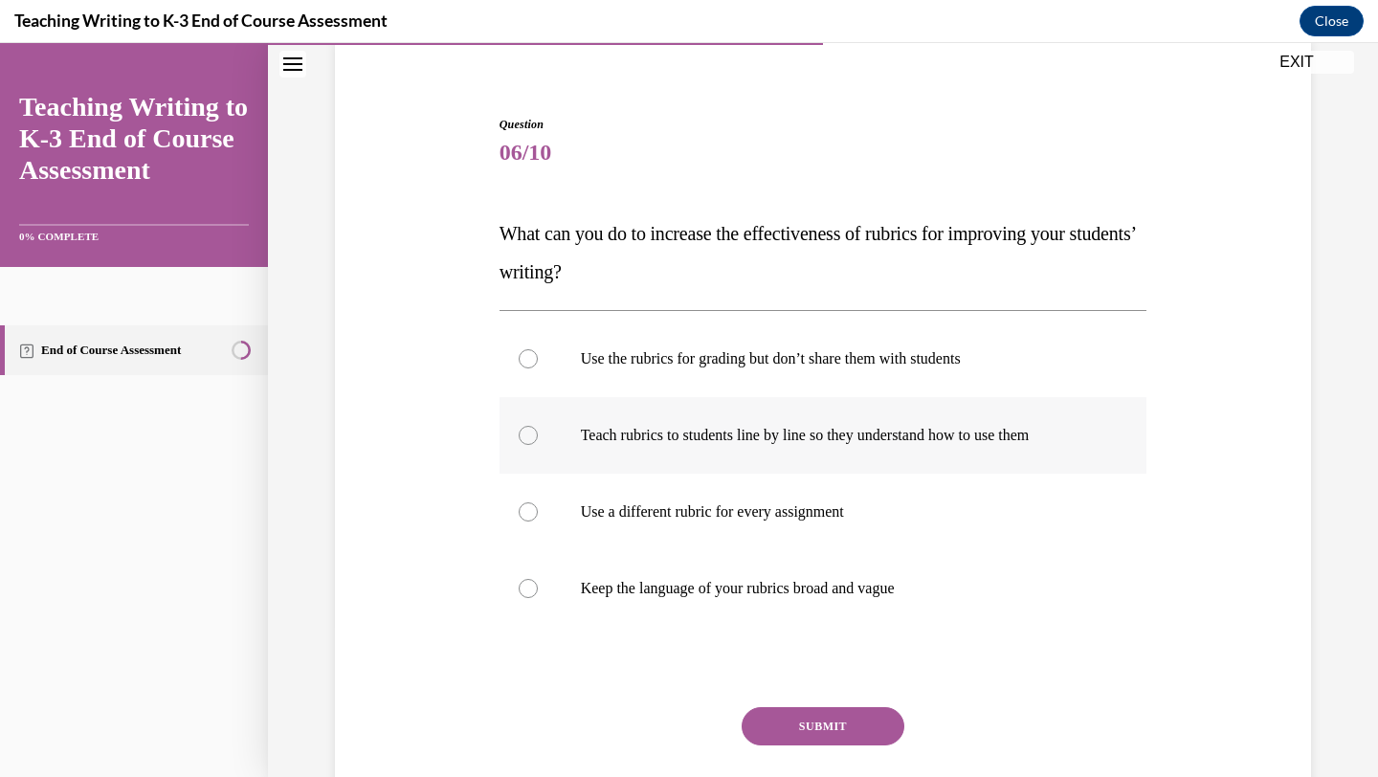
click at [531, 432] on div at bounding box center [528, 435] width 19 height 19
click at [531, 432] on input "Teach rubrics to students line by line so they understand how to use them" at bounding box center [528, 435] width 19 height 19
radio input "true"
click at [799, 722] on button "SUBMIT" at bounding box center [823, 726] width 163 height 38
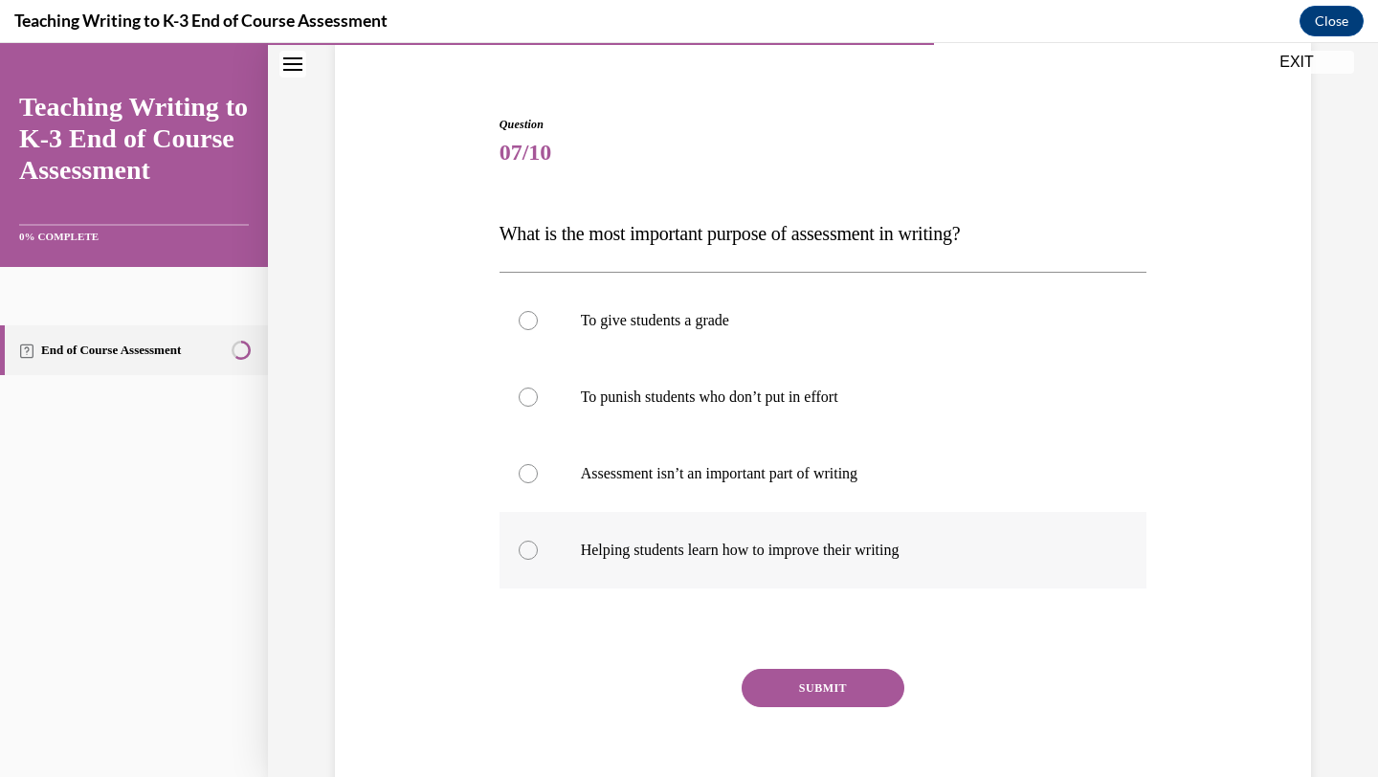
click at [657, 545] on p "Helping students learn how to improve their writing" at bounding box center [840, 550] width 519 height 19
click at [538, 545] on input "Helping students learn how to improve their writing" at bounding box center [528, 550] width 19 height 19
radio input "true"
click at [841, 680] on button "SUBMIT" at bounding box center [823, 688] width 163 height 38
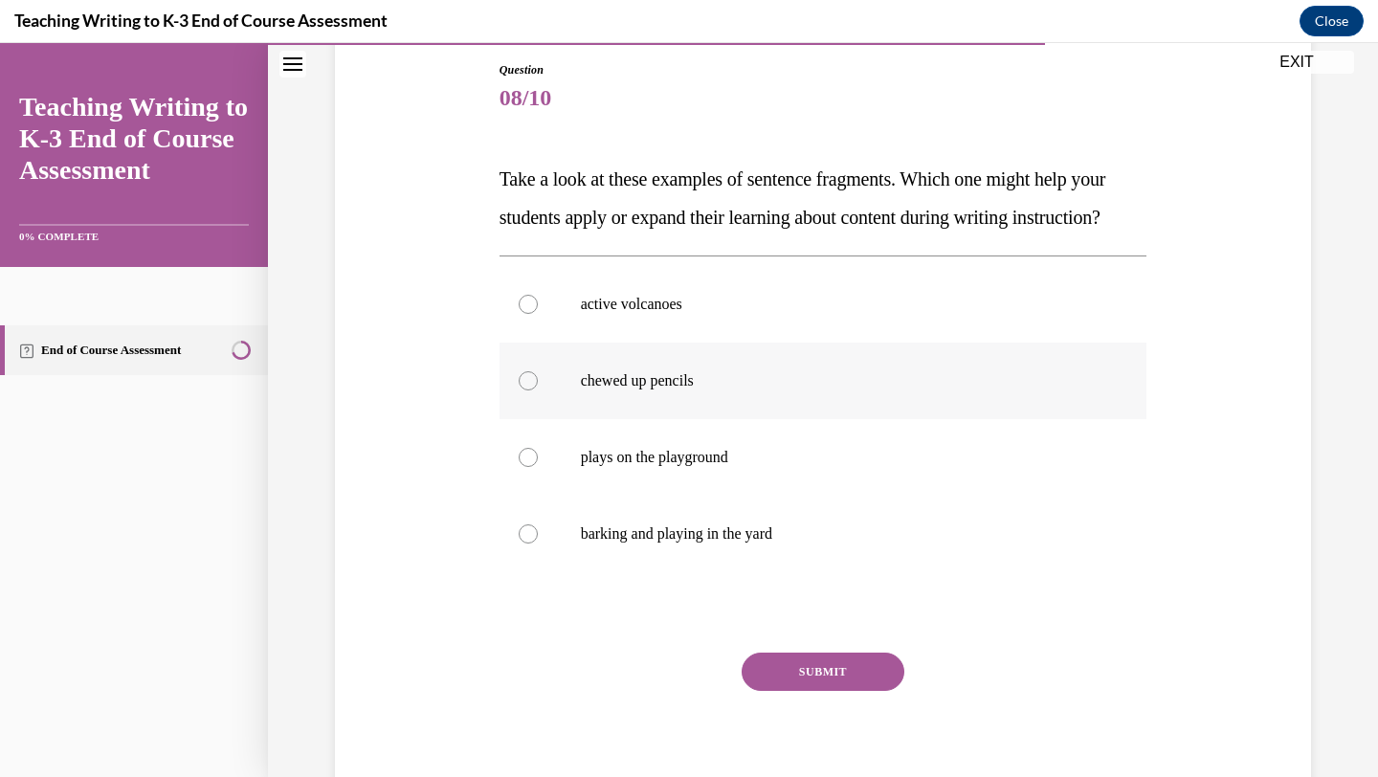
scroll to position [212, 0]
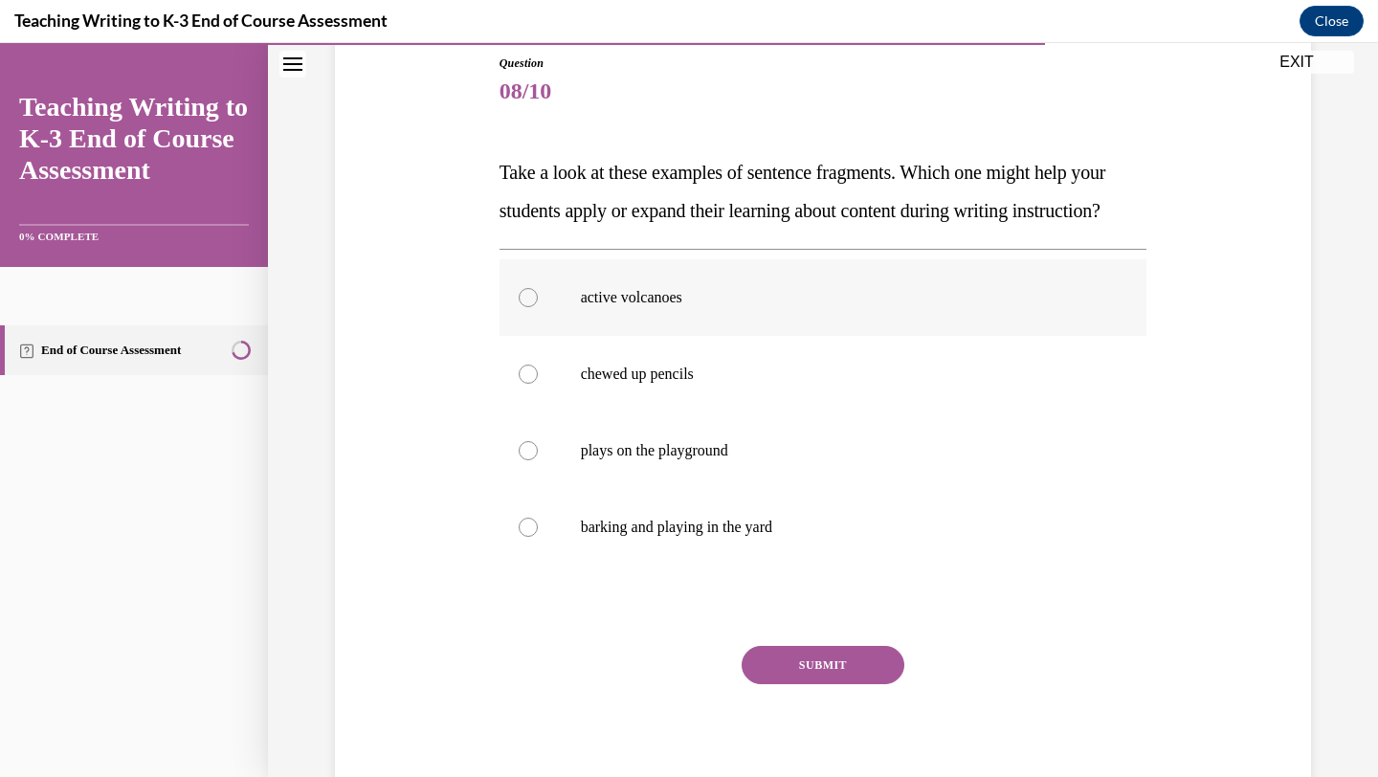
click at [526, 307] on div at bounding box center [528, 297] width 19 height 19
click at [526, 307] on input "active volcanoes" at bounding box center [528, 297] width 19 height 19
radio input "true"
click at [810, 684] on button "SUBMIT" at bounding box center [823, 665] width 163 height 38
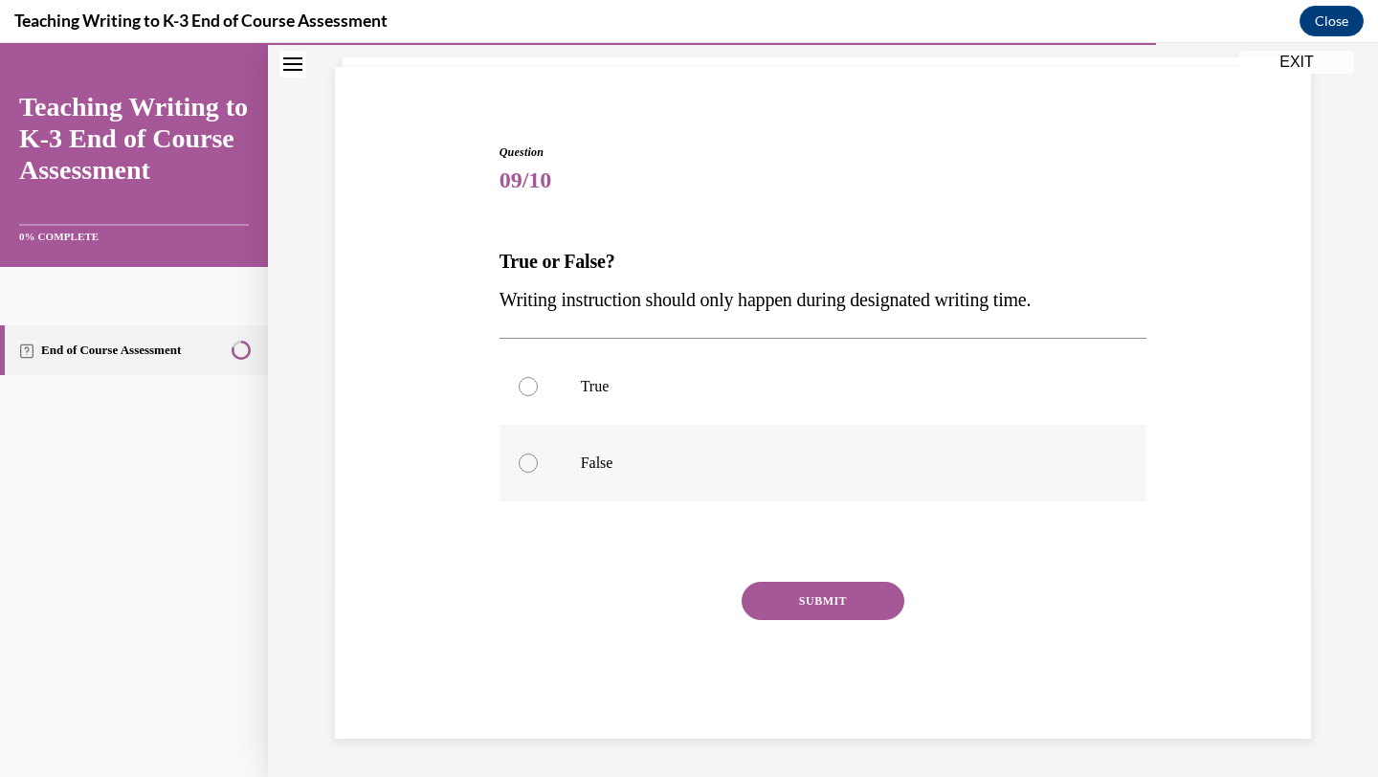
click at [532, 457] on div at bounding box center [528, 463] width 19 height 19
click at [532, 457] on input "False" at bounding box center [528, 463] width 19 height 19
radio input "true"
click at [826, 600] on button "SUBMIT" at bounding box center [823, 601] width 163 height 38
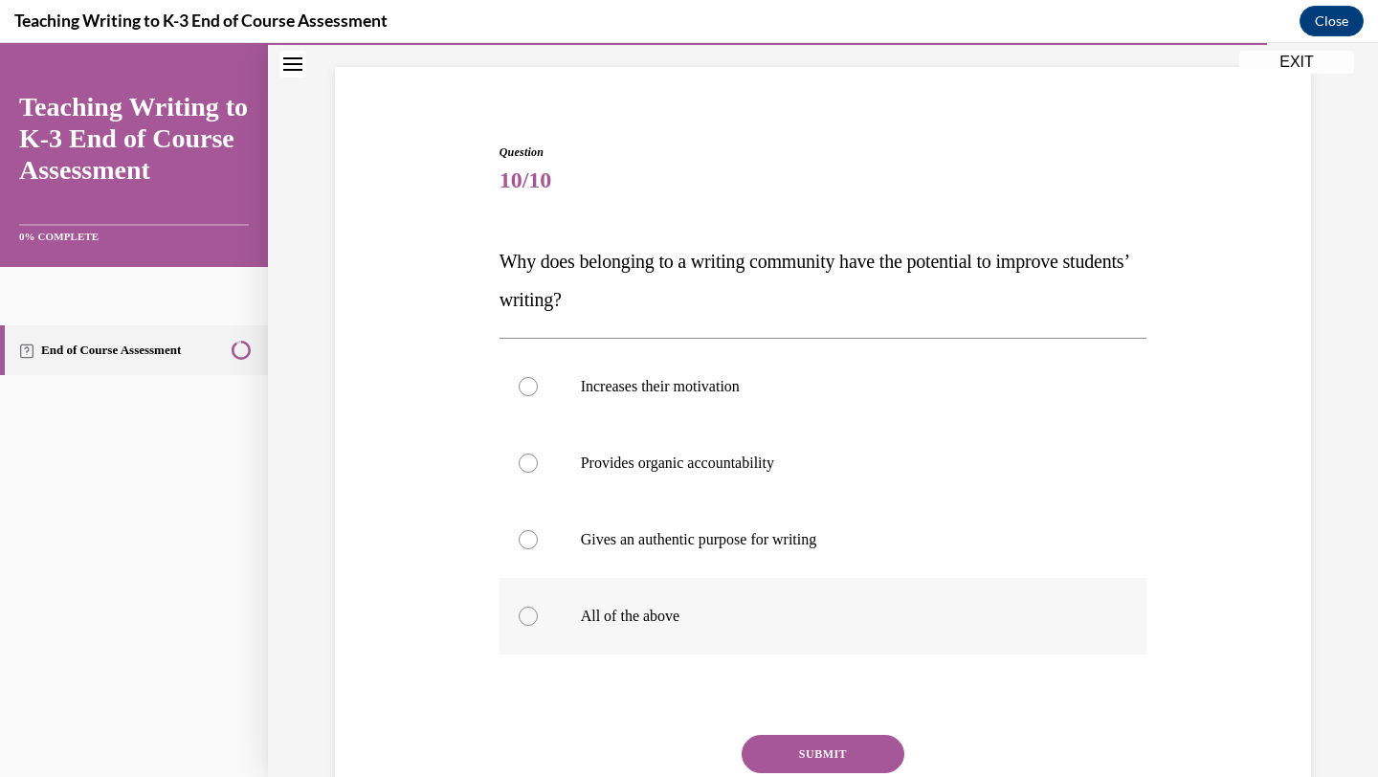
click at [526, 612] on div at bounding box center [528, 616] width 19 height 19
click at [526, 612] on input "All of the above" at bounding box center [528, 616] width 19 height 19
radio input "true"
click at [825, 754] on button "SUBMIT" at bounding box center [823, 754] width 163 height 38
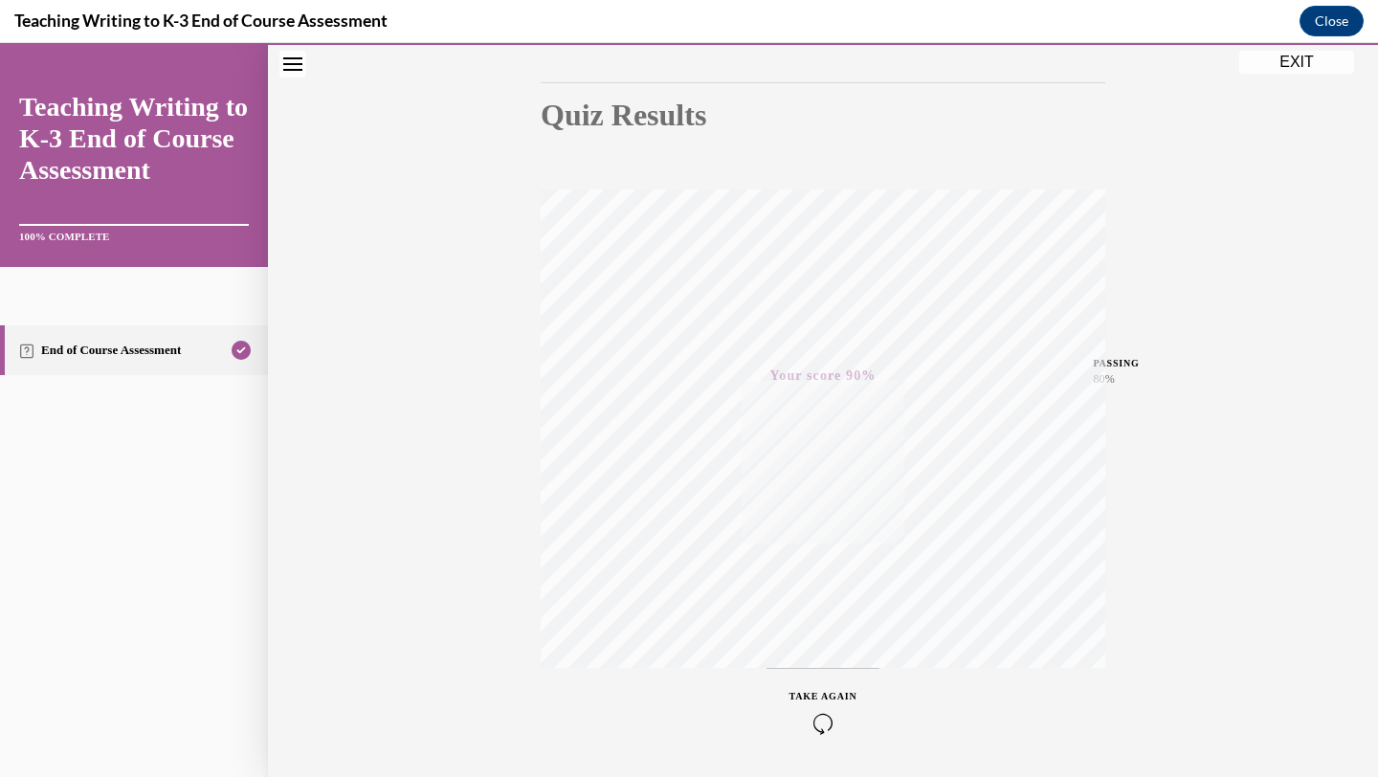
scroll to position [247, 0]
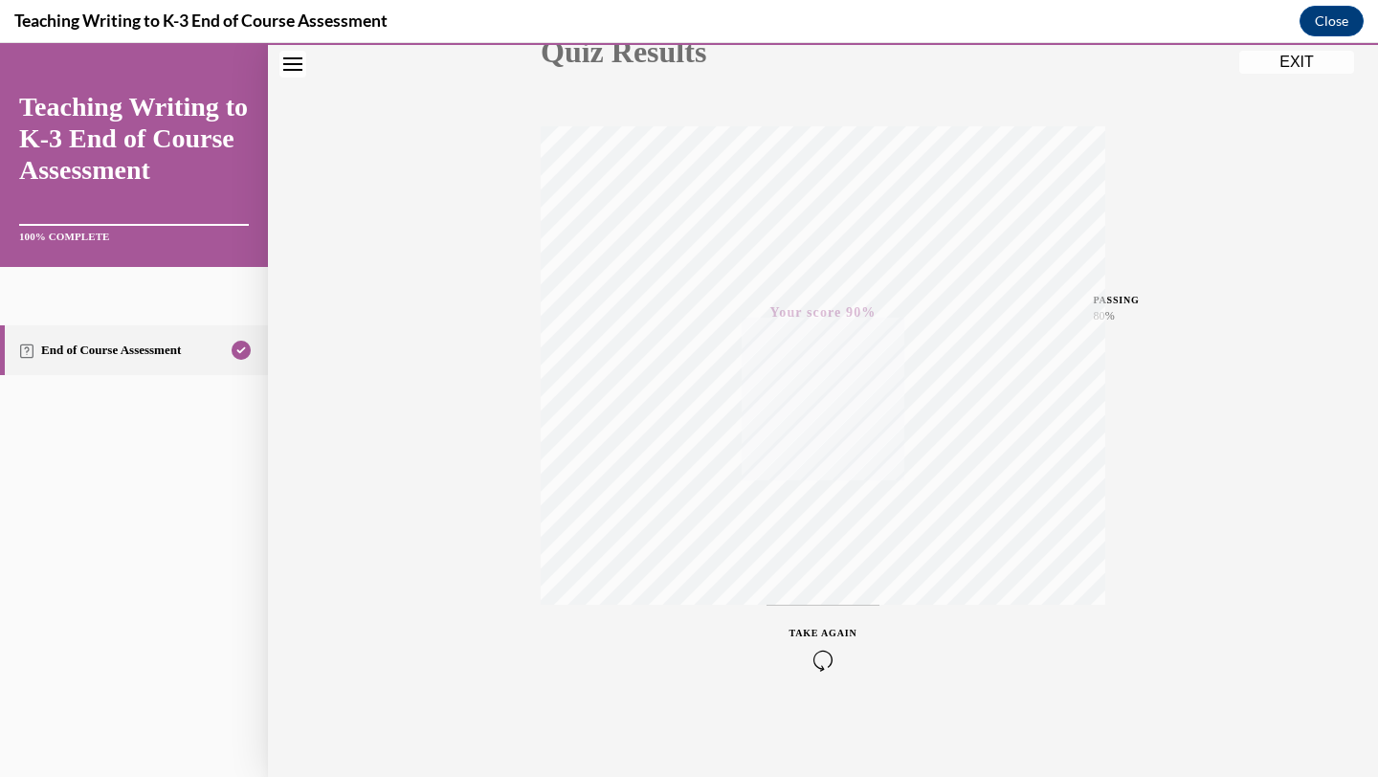
click at [1291, 67] on button "EXIT" at bounding box center [1297, 62] width 115 height 23
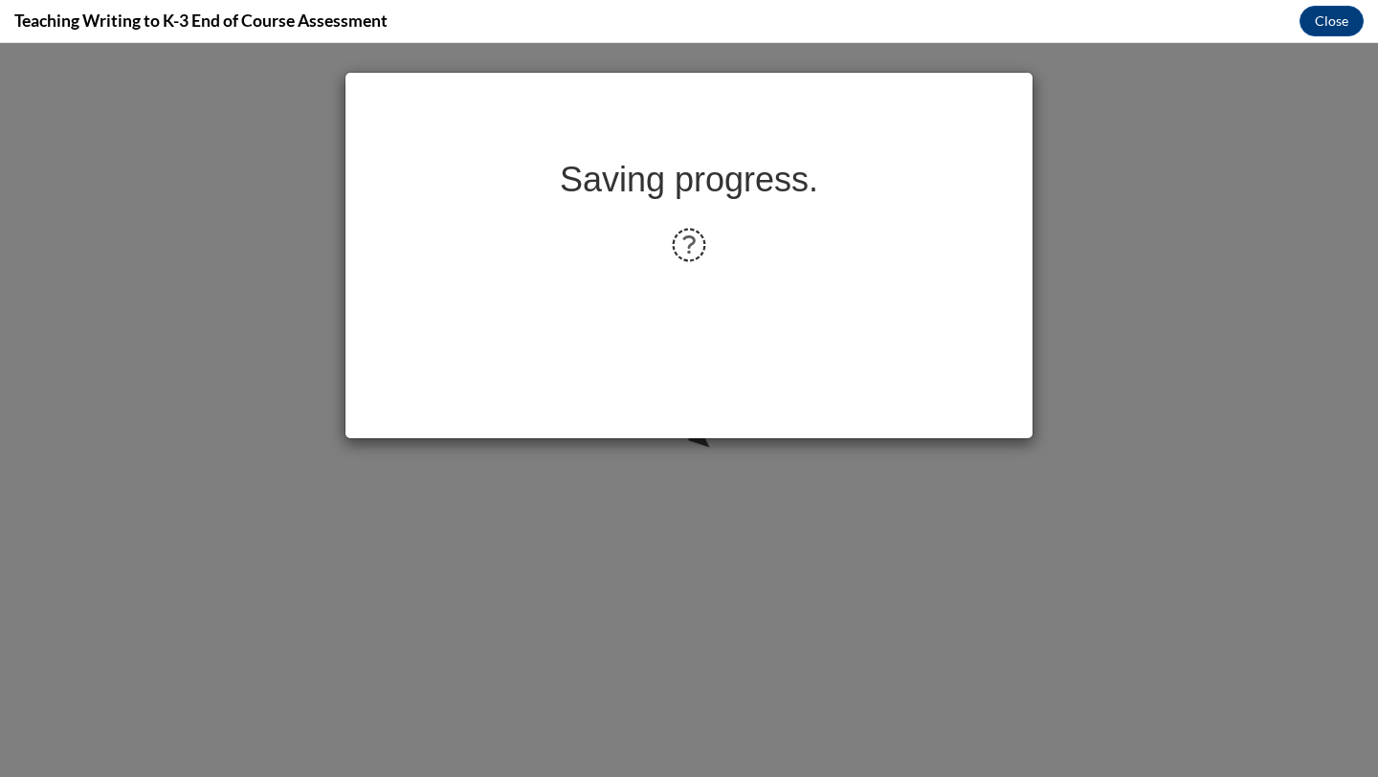
scroll to position [0, 0]
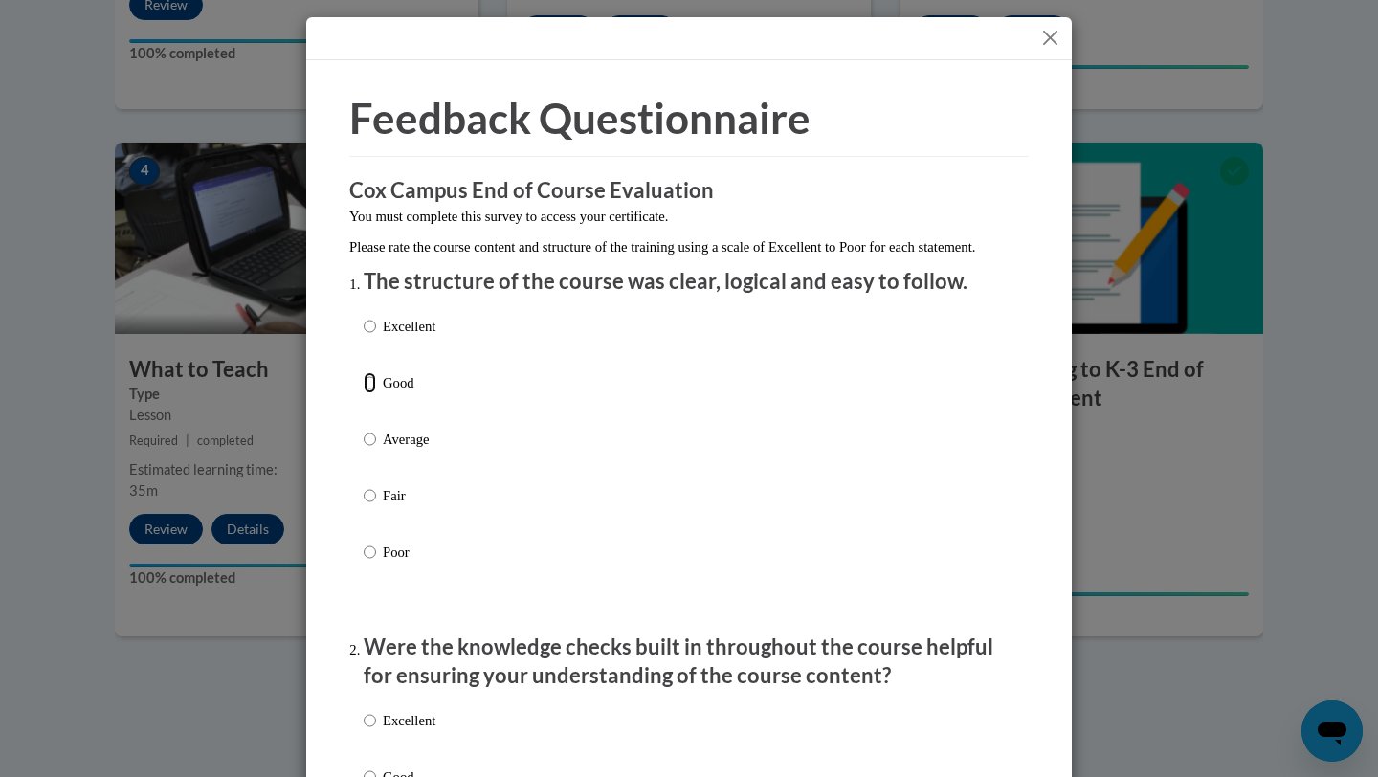
click at [365, 393] on input "Good" at bounding box center [370, 382] width 12 height 21
radio input "true"
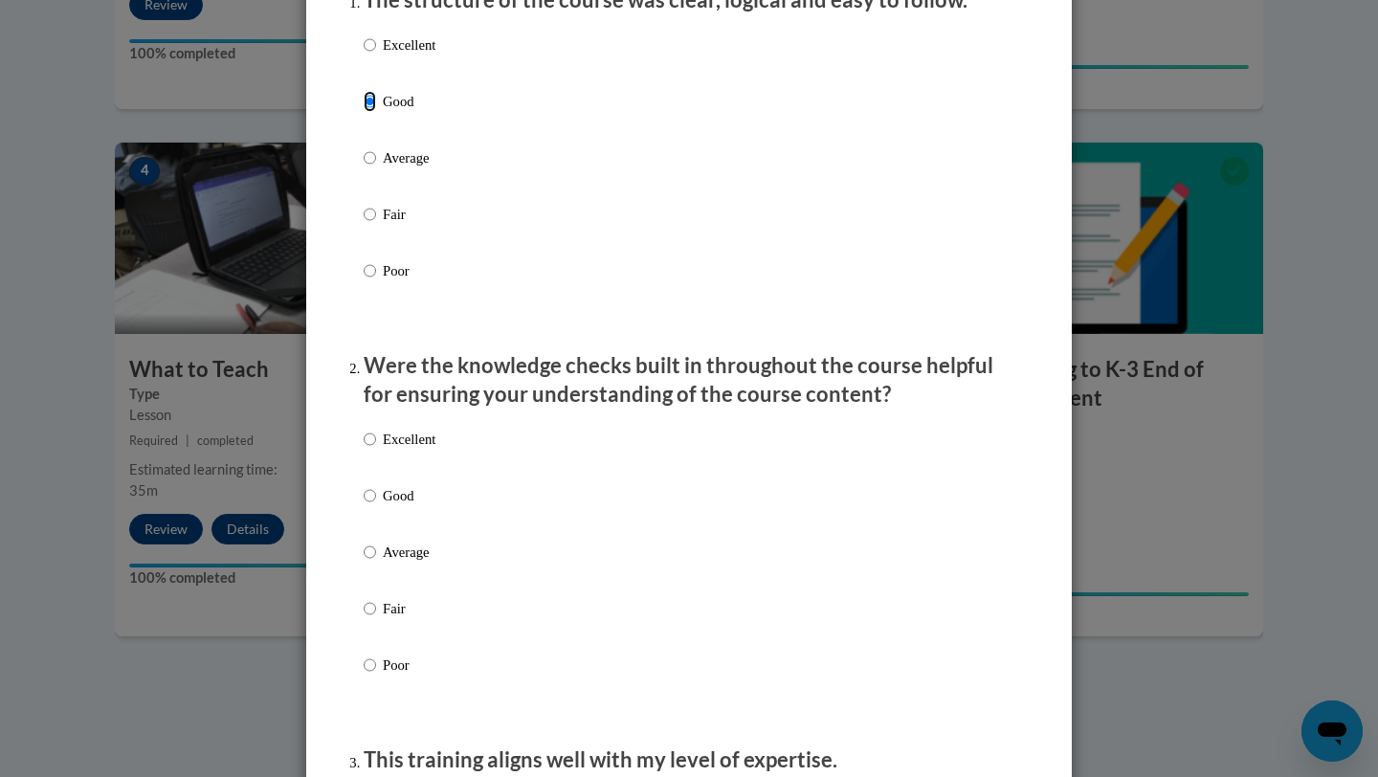
scroll to position [280, 0]
click at [376, 573] on label "Average" at bounding box center [400, 569] width 72 height 52
click at [376, 564] on input "Average" at bounding box center [370, 553] width 12 height 21
radio input "true"
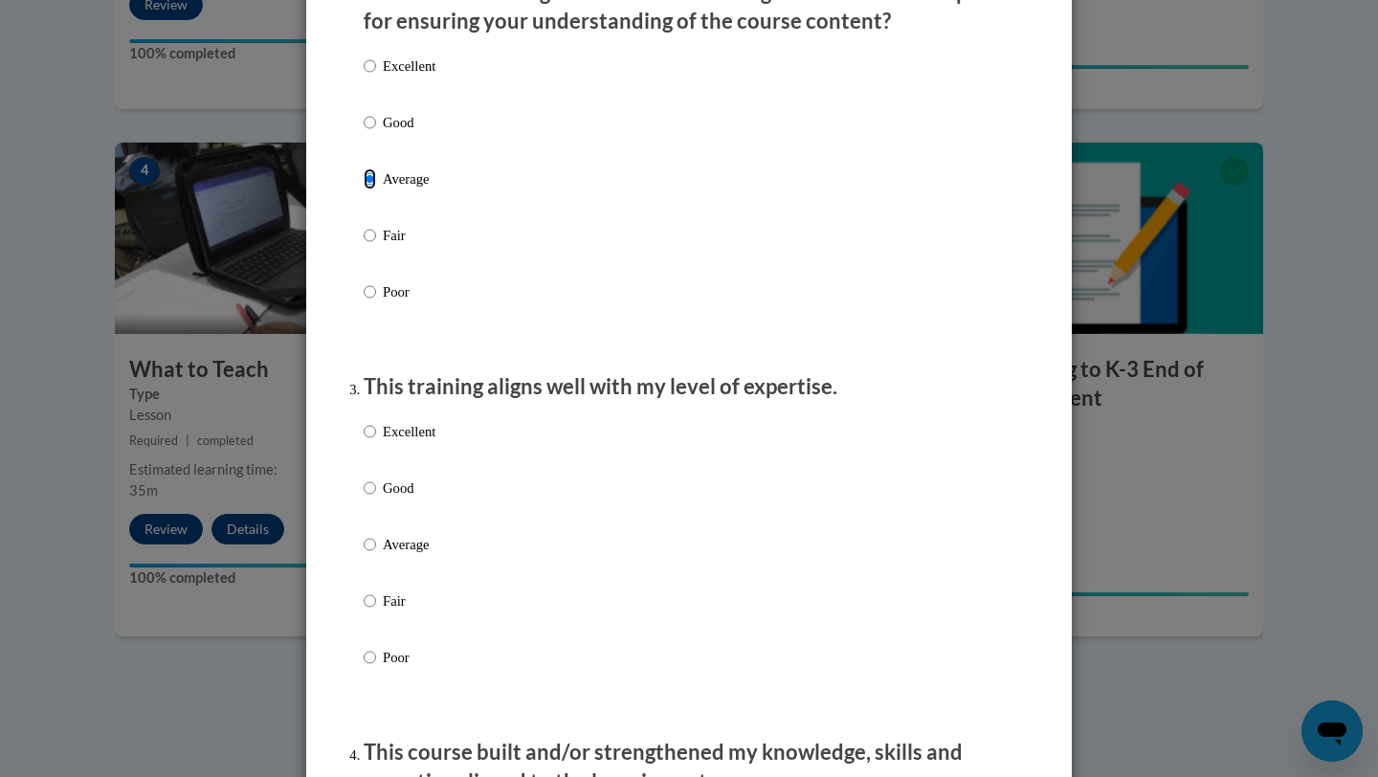
scroll to position [683, 0]
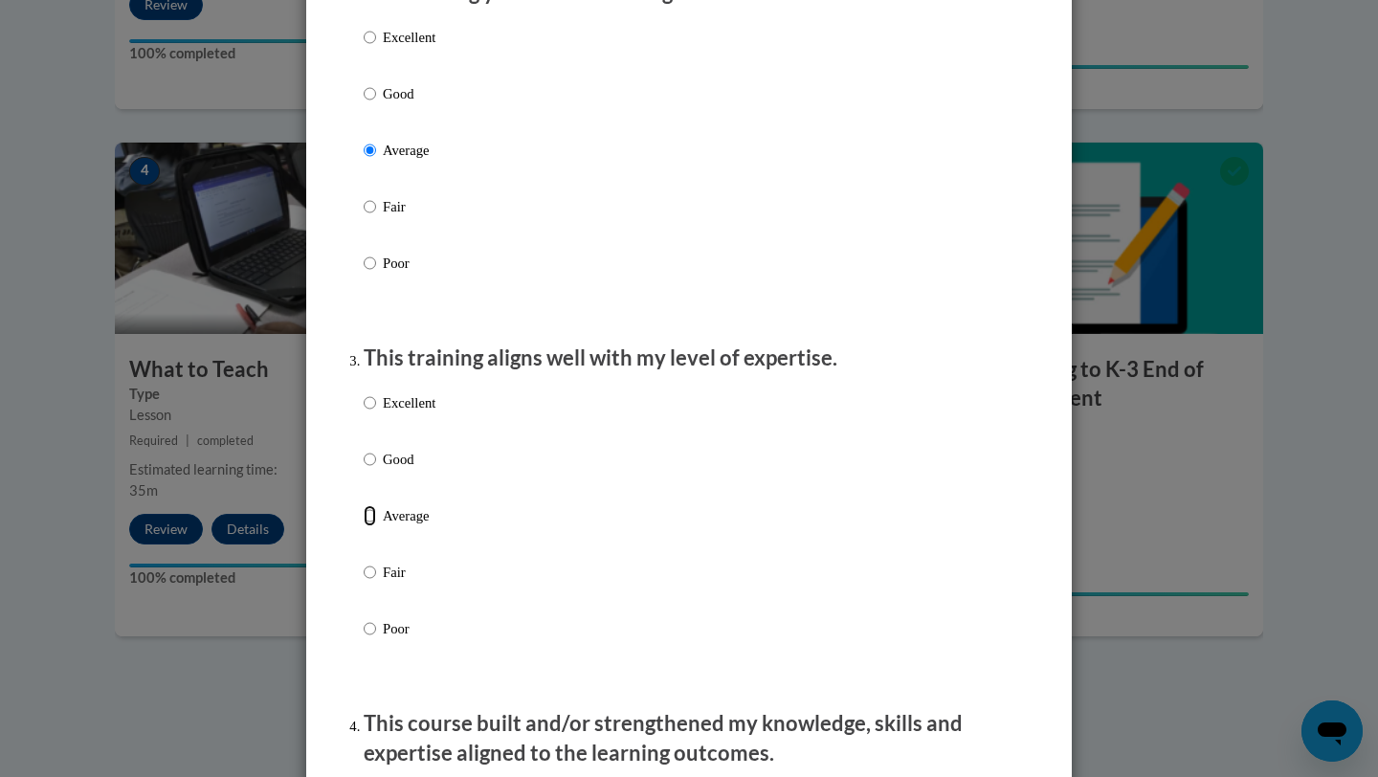
click at [368, 526] on input "Average" at bounding box center [370, 515] width 12 height 21
radio input "true"
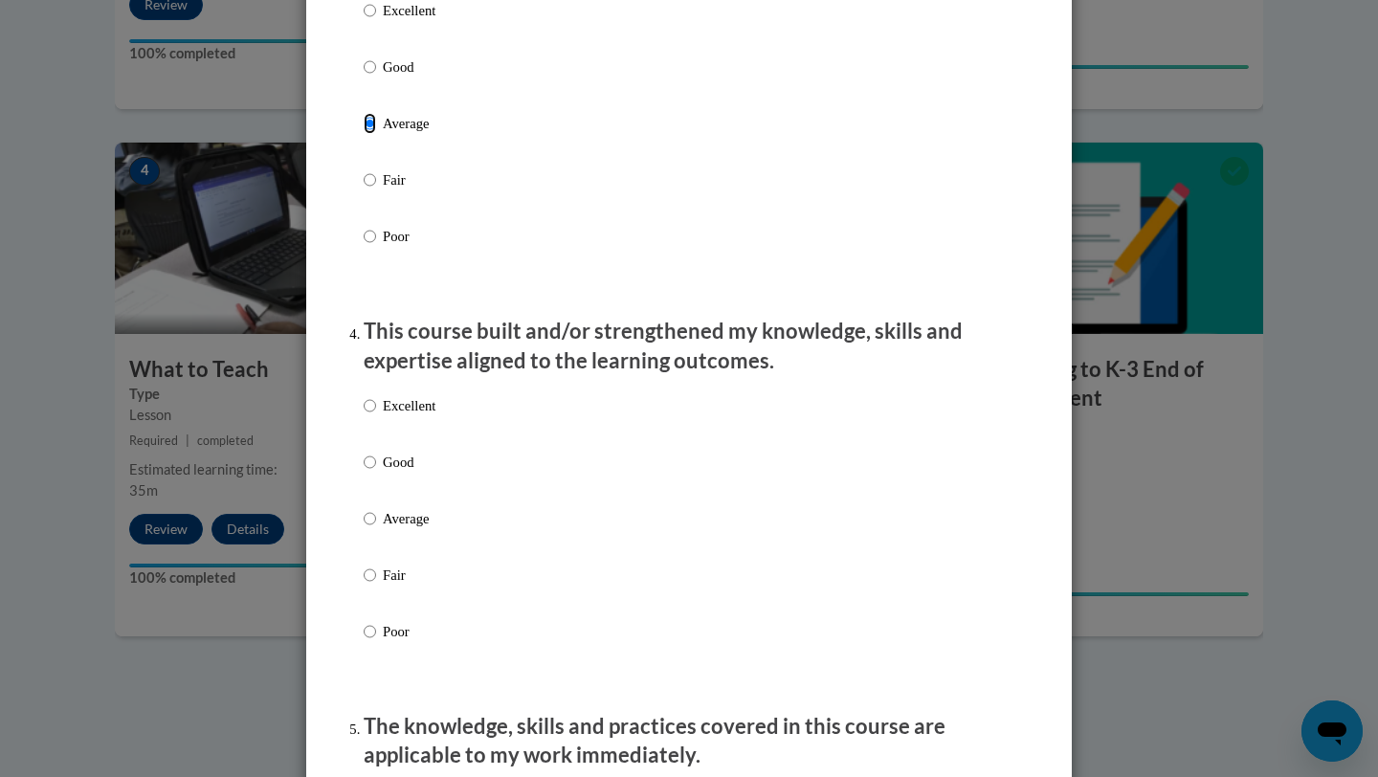
scroll to position [1078, 0]
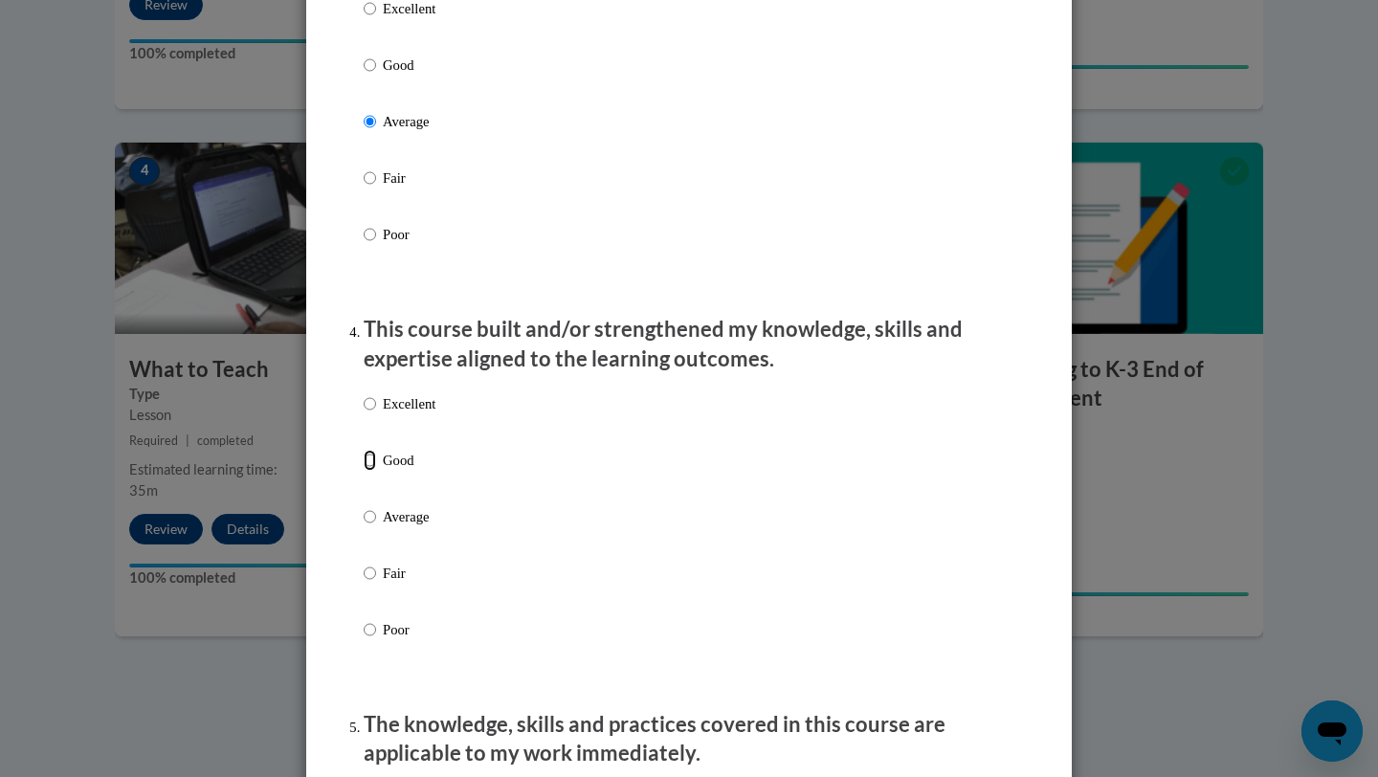
click at [370, 471] on input "Good" at bounding box center [370, 460] width 12 height 21
radio input "true"
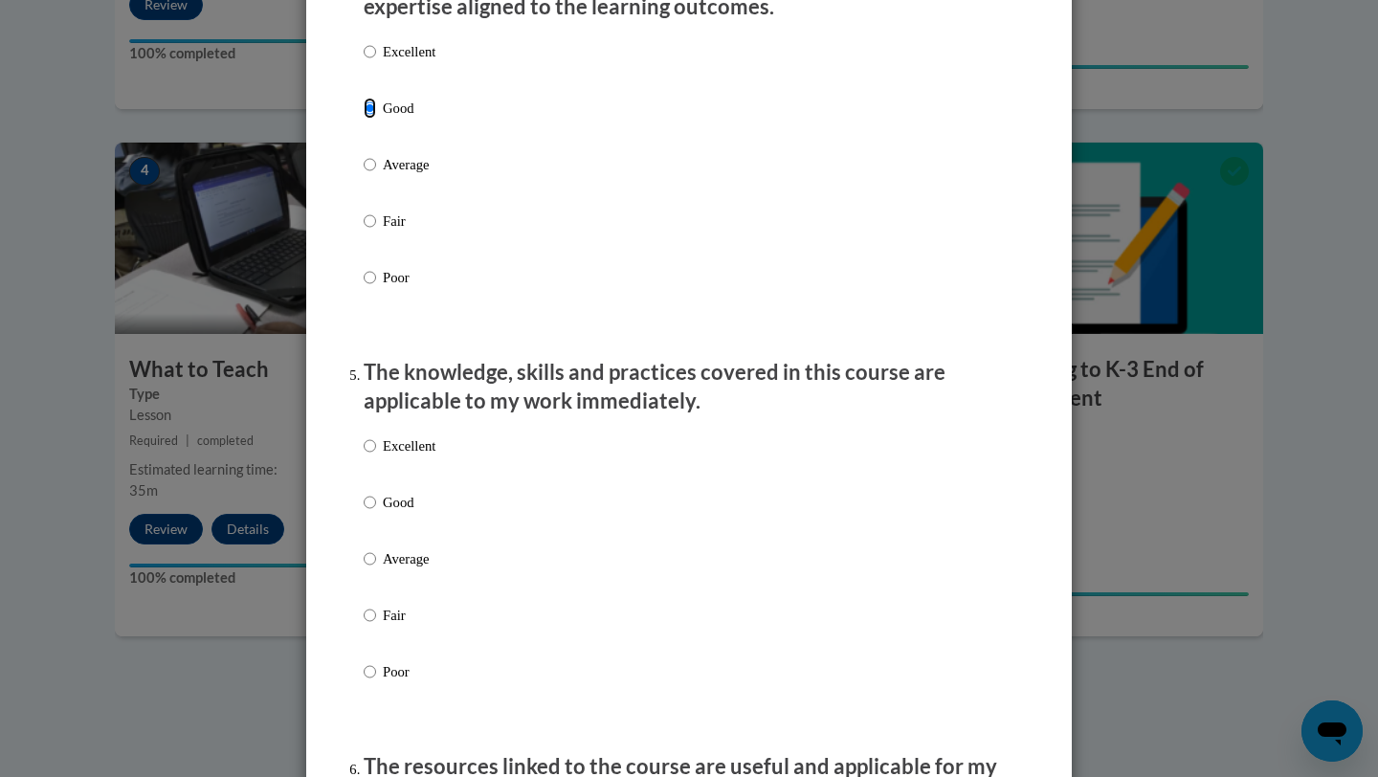
scroll to position [1435, 0]
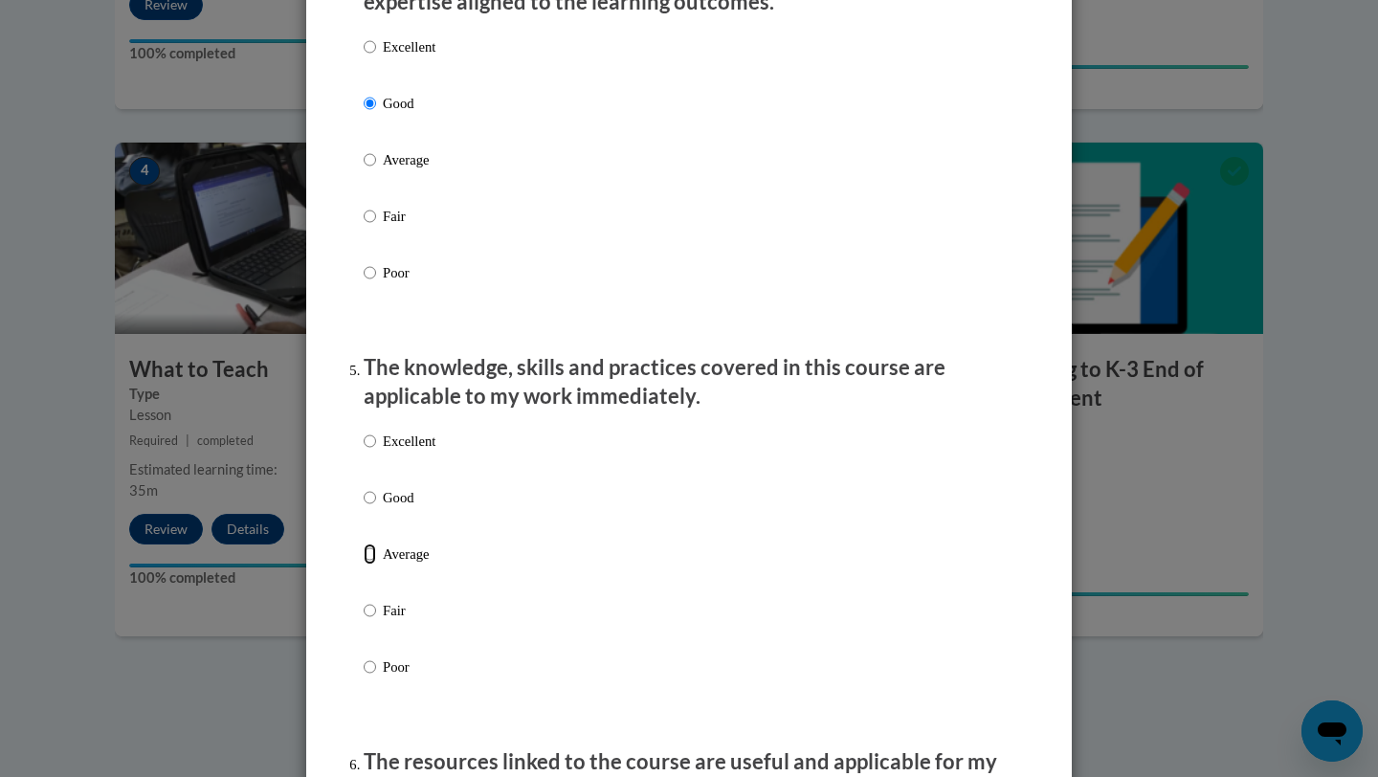
click at [366, 565] on input "Average" at bounding box center [370, 554] width 12 height 21
radio input "true"
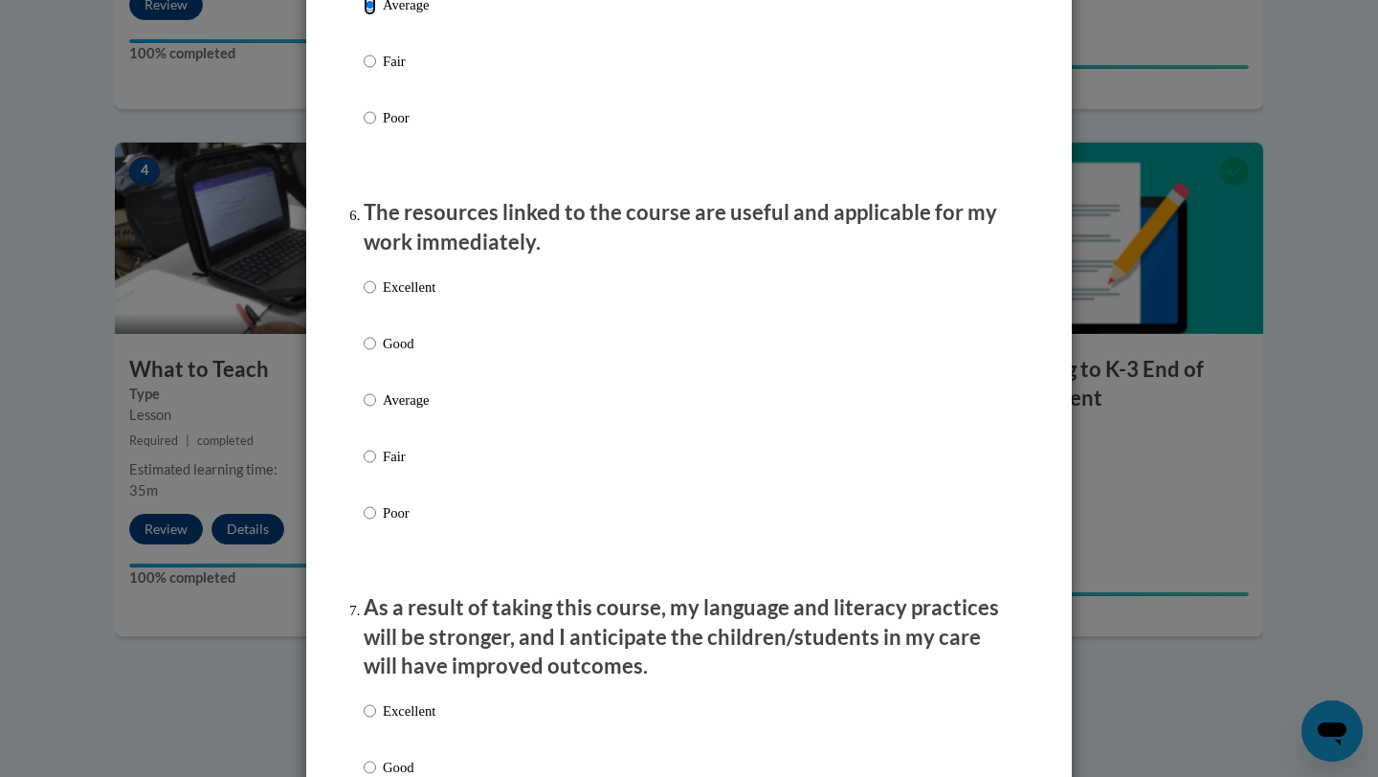
scroll to position [2017, 0]
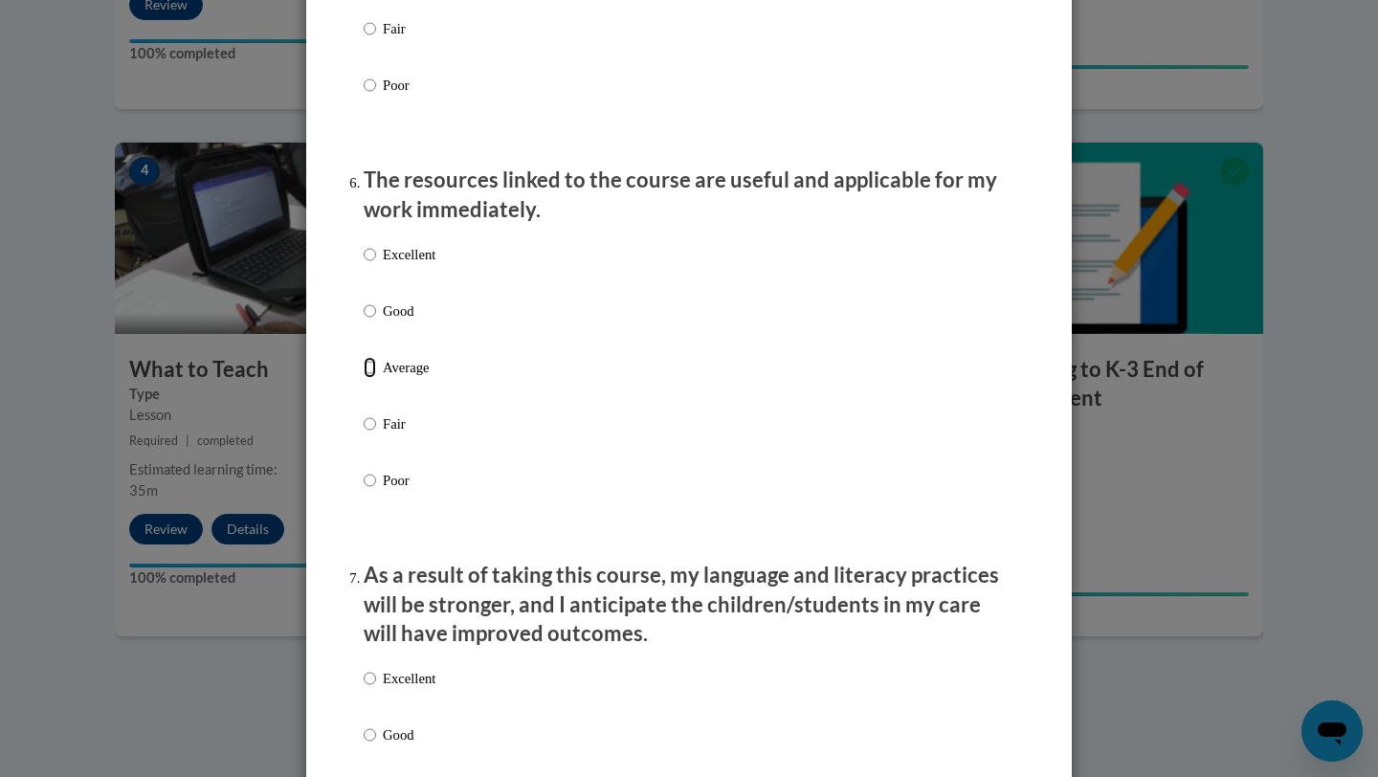
click at [370, 378] on input "Average" at bounding box center [370, 367] width 12 height 21
radio input "true"
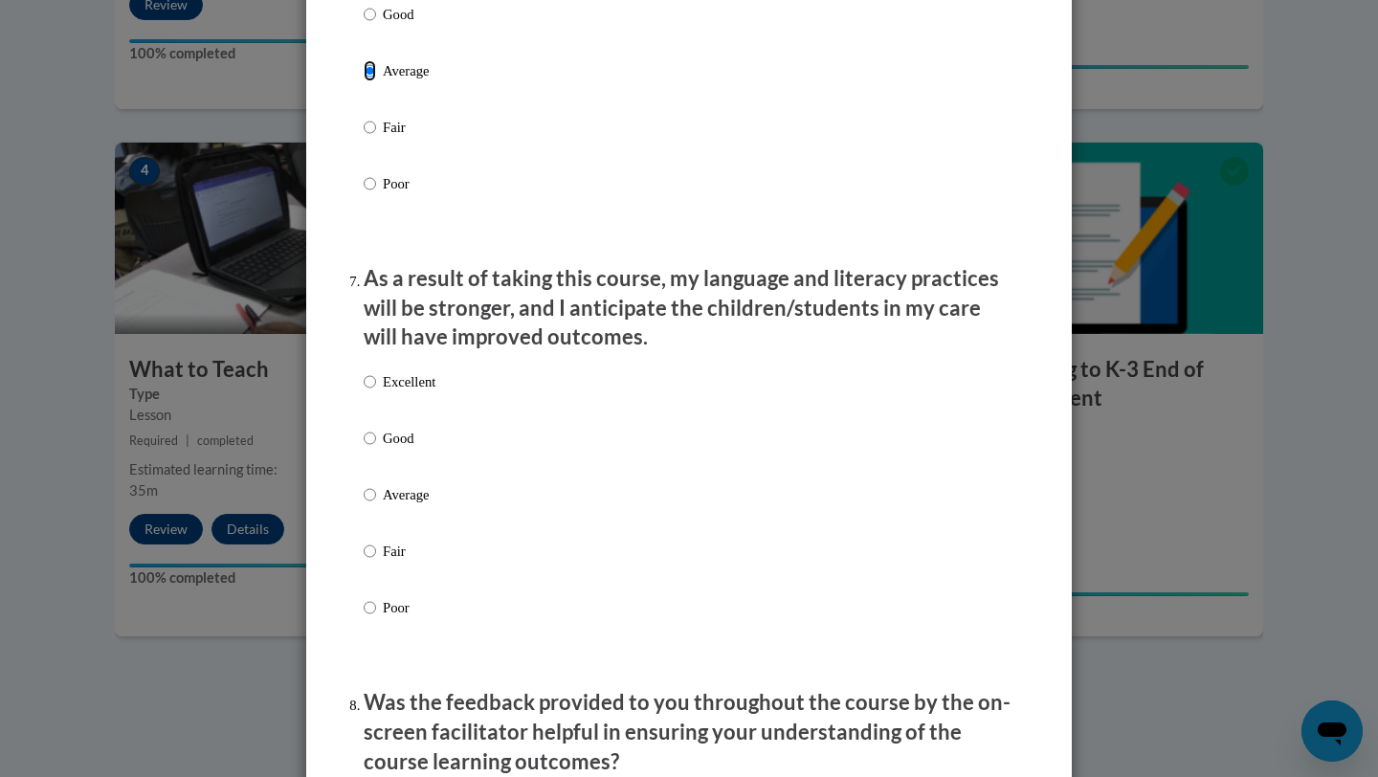
scroll to position [2319, 0]
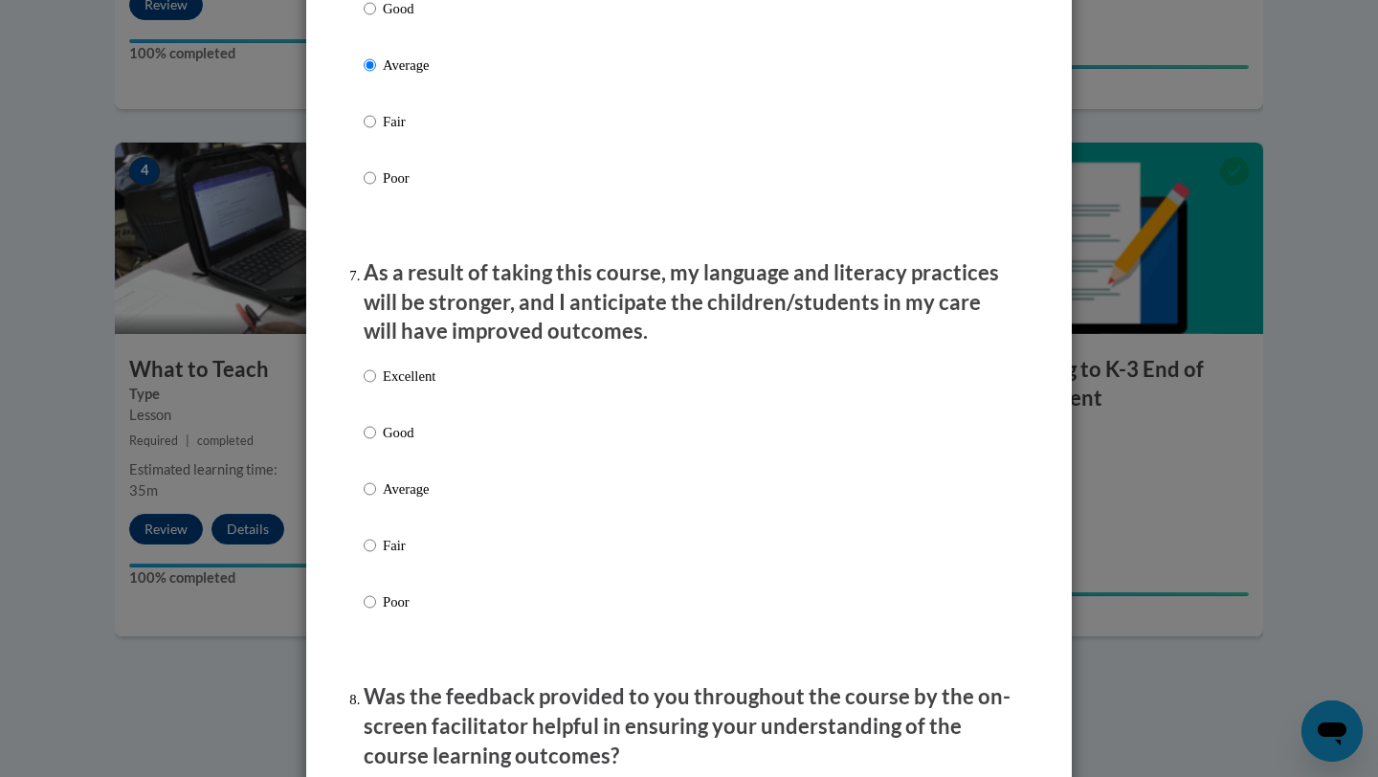
click at [369, 500] on input "Average" at bounding box center [370, 489] width 12 height 21
radio input "true"
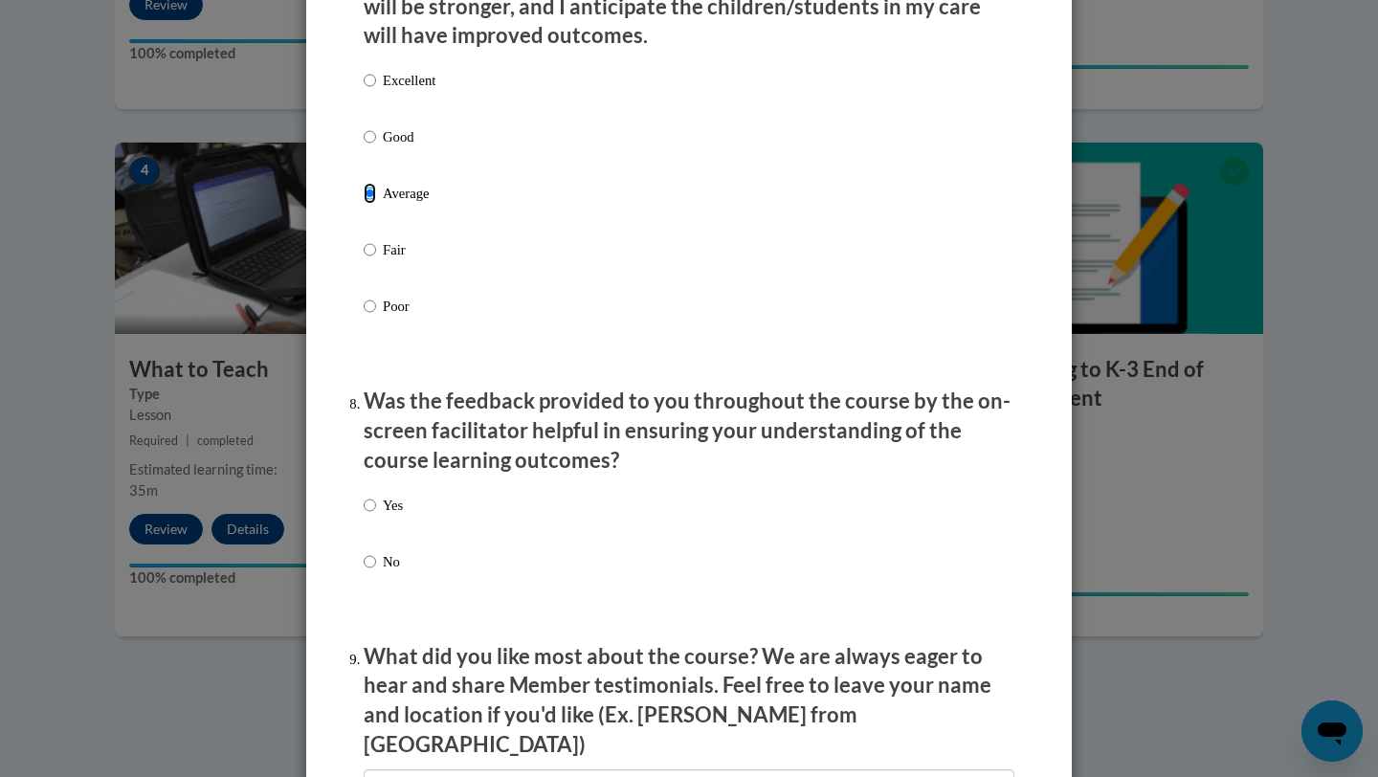
scroll to position [2616, 0]
click at [374, 515] on input "Yes" at bounding box center [370, 504] width 12 height 21
radio input "true"
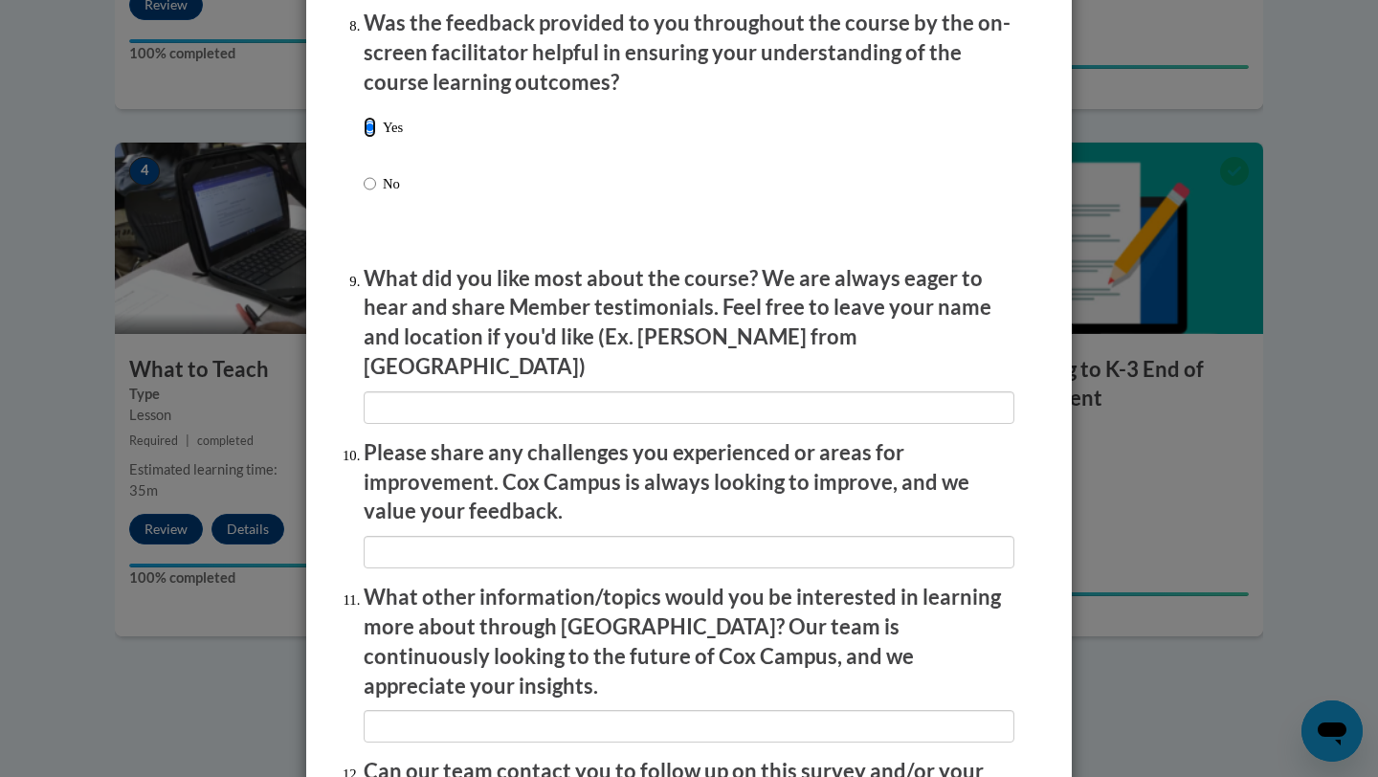
scroll to position [3205, 0]
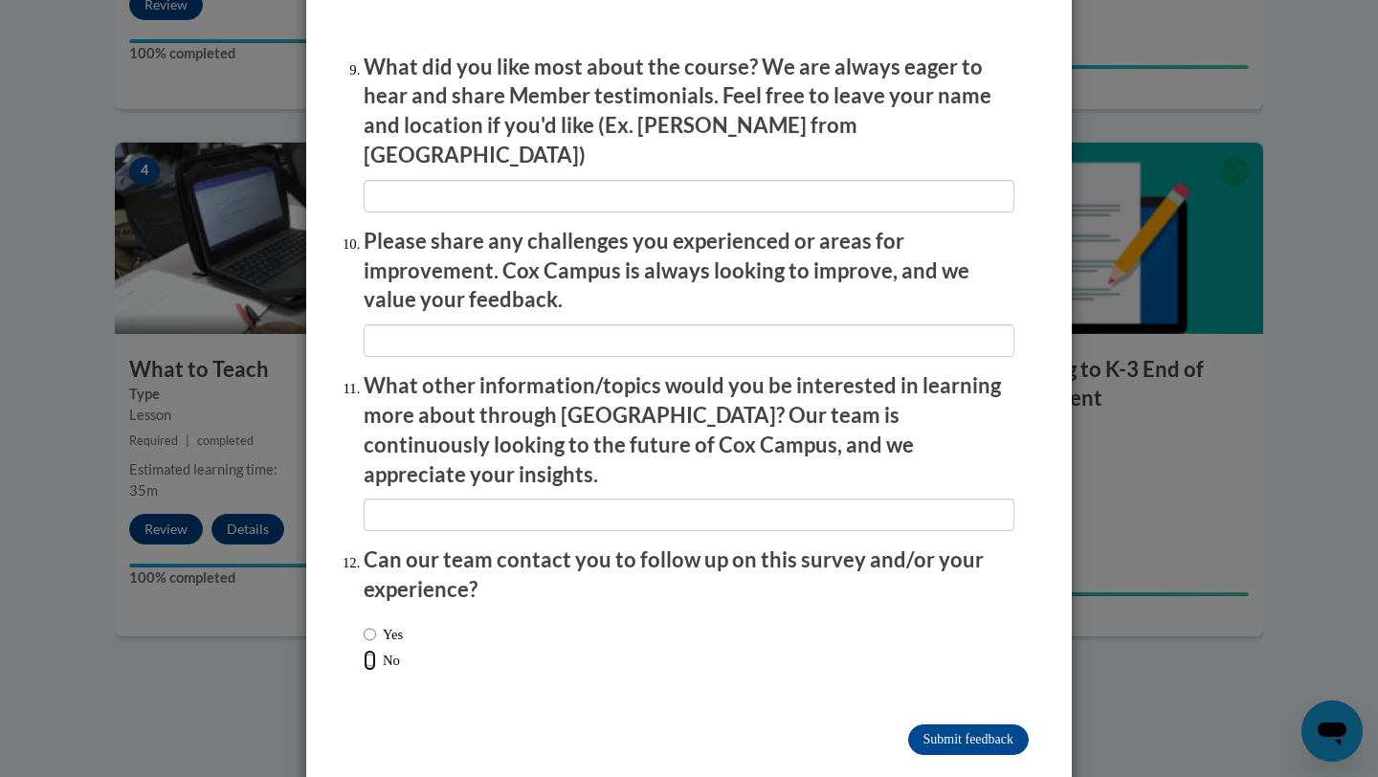
click at [372, 650] on input "No" at bounding box center [370, 660] width 12 height 21
radio input "true"
click at [945, 725] on input "Submit feedback" at bounding box center [968, 740] width 121 height 31
